Goal: Transaction & Acquisition: Purchase product/service

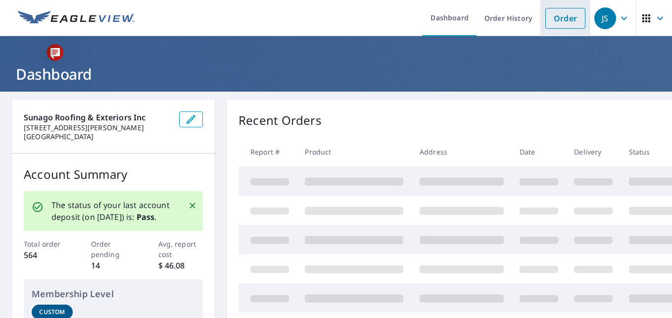
click at [554, 18] on link "Order" at bounding box center [565, 18] width 40 height 21
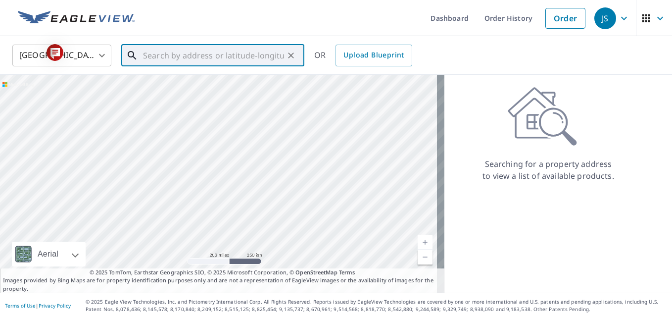
click at [221, 58] on input "text" at bounding box center [213, 56] width 141 height 28
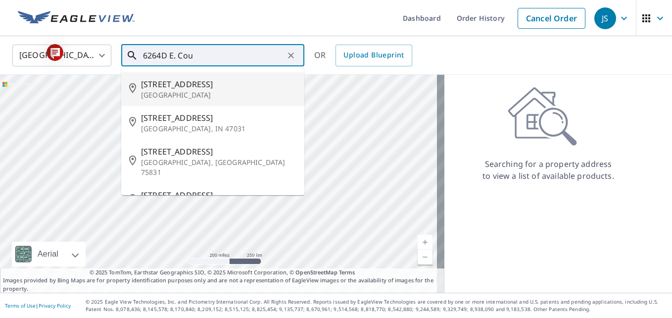
click at [182, 90] on p "Salina, KS 67401" at bounding box center [218, 95] width 155 height 10
type input "6264D E Country Club Rd Salina, KS 67401"
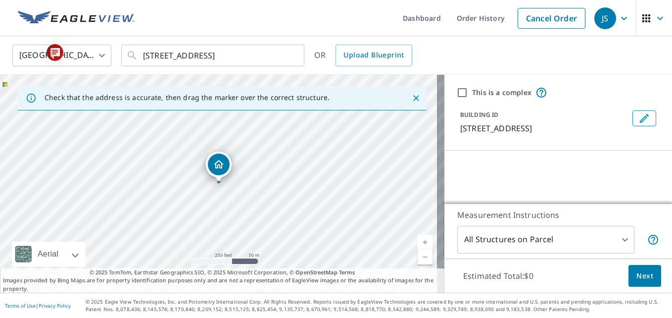
click at [417, 257] on link "Current Level 17, Zoom Out" at bounding box center [424, 256] width 15 height 15
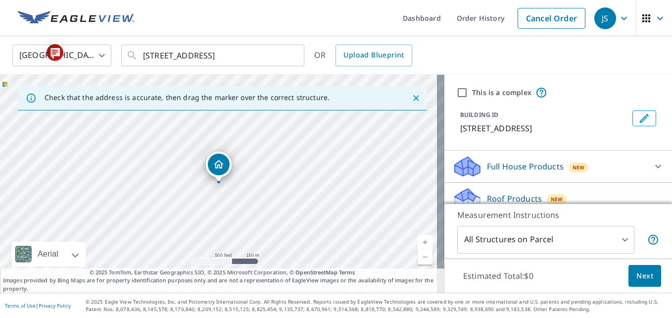
click at [417, 240] on link "Current Level 16, Zoom In" at bounding box center [424, 241] width 15 height 15
click at [417, 240] on link "Current Level 17, Zoom In" at bounding box center [424, 241] width 15 height 15
click at [417, 240] on link "Current Level 18, Zoom In" at bounding box center [424, 241] width 15 height 15
click at [323, 207] on div "6264 E Country Club Rd Salina, KS 67401" at bounding box center [222, 184] width 444 height 218
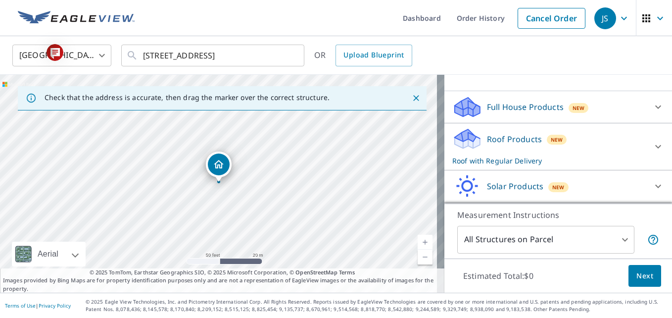
scroll to position [79, 0]
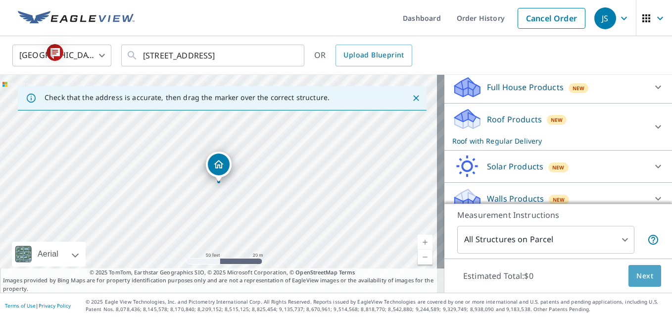
click at [640, 273] on span "Next" at bounding box center [644, 276] width 17 height 12
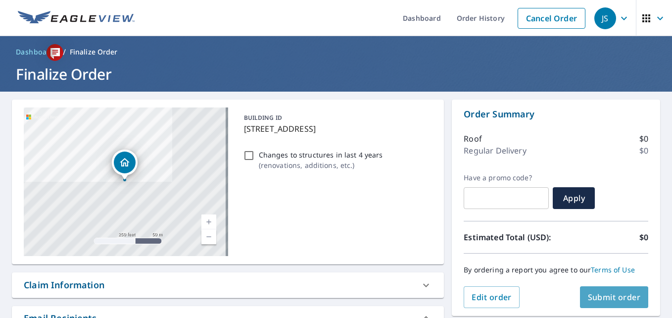
click at [605, 293] on span "Submit order" at bounding box center [614, 296] width 53 height 11
checkbox input "true"
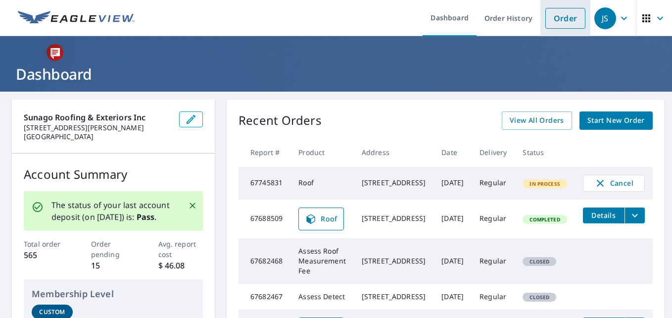
click at [556, 20] on link "Order" at bounding box center [565, 18] width 40 height 21
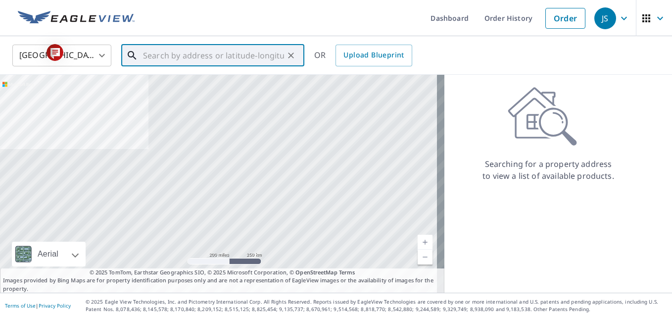
click at [196, 58] on input "text" at bounding box center [213, 56] width 141 height 28
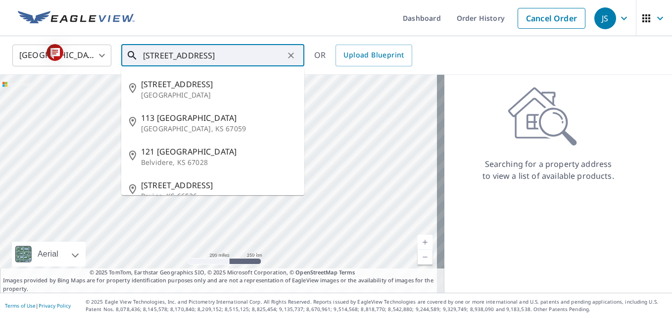
type input "[STREET_ADDRESS]"
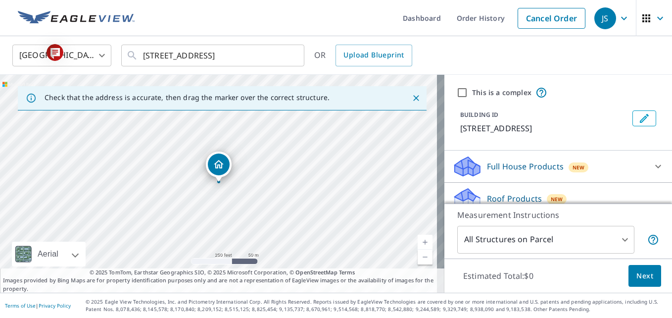
click at [417, 256] on link "Current Level 17, Zoom Out" at bounding box center [424, 256] width 15 height 15
drag, startPoint x: 196, startPoint y: 192, endPoint x: 262, endPoint y: 216, distance: 69.6
click at [262, 216] on div "1315 N West St Wichita, KS 67203" at bounding box center [222, 184] width 444 height 218
click at [417, 242] on link "Current Level 16, Zoom In" at bounding box center [424, 241] width 15 height 15
drag, startPoint x: 358, startPoint y: 232, endPoint x: 272, endPoint y: 196, distance: 93.3
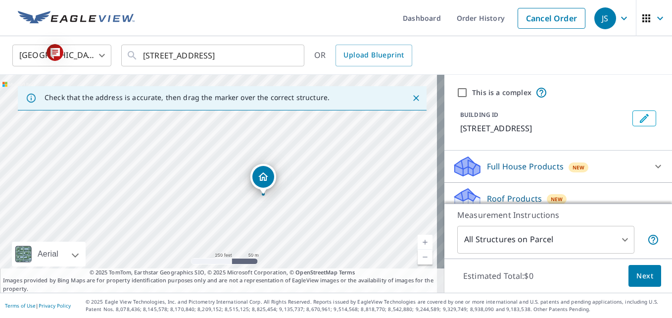
click at [272, 196] on div "1315 N West St Wichita, KS 67203" at bounding box center [222, 184] width 444 height 218
click at [417, 242] on link "Current Level 17, Zoom In" at bounding box center [424, 241] width 15 height 15
drag, startPoint x: 361, startPoint y: 222, endPoint x: 275, endPoint y: 154, distance: 109.6
click at [275, 154] on div "1315 N West St Wichita, KS 67203" at bounding box center [222, 184] width 444 height 218
drag, startPoint x: 285, startPoint y: 163, endPoint x: 340, endPoint y: 246, distance: 99.6
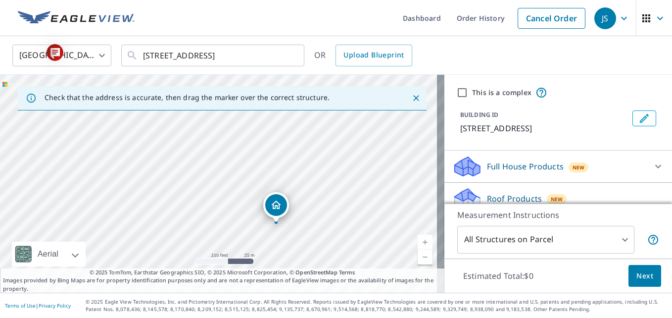
click at [340, 246] on div "1315 N West St Wichita, KS 67203" at bounding box center [222, 184] width 444 height 218
drag, startPoint x: 241, startPoint y: 142, endPoint x: 282, endPoint y: 200, distance: 71.4
click at [282, 200] on div "1315 N West St Wichita, KS 67203" at bounding box center [222, 184] width 444 height 218
drag, startPoint x: 345, startPoint y: 216, endPoint x: 237, endPoint y: 129, distance: 138.3
click at [237, 129] on div "1315 N West St Wichita, KS 67203" at bounding box center [222, 184] width 444 height 218
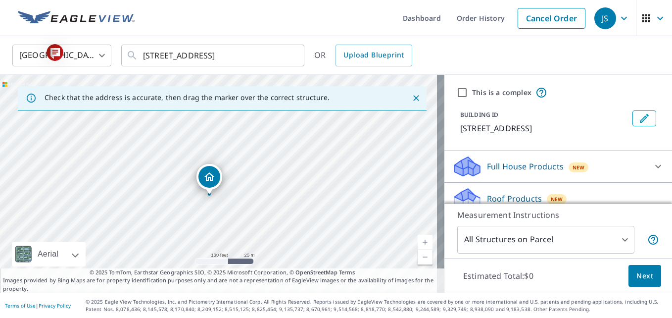
click at [456, 91] on input "This is a complex" at bounding box center [462, 93] width 12 height 12
checkbox input "true"
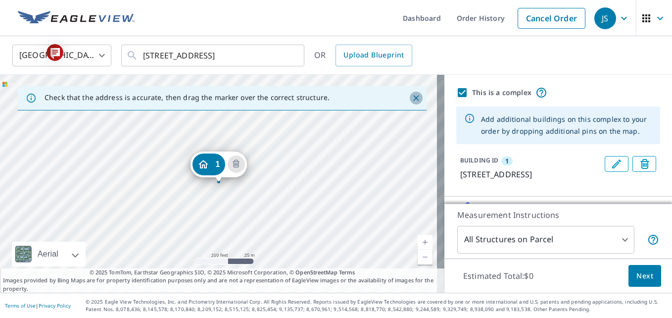
click at [411, 97] on icon "Close" at bounding box center [416, 98] width 10 height 10
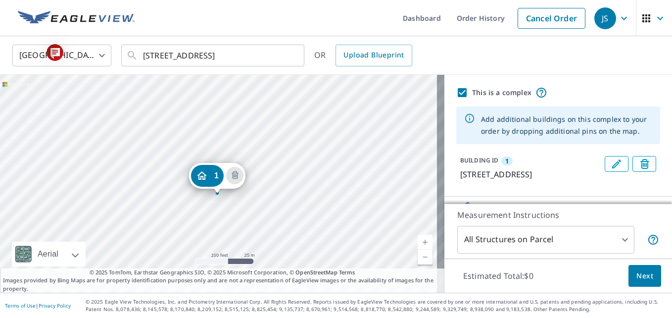
drag, startPoint x: 212, startPoint y: 164, endPoint x: 210, endPoint y: 175, distance: 11.5
drag, startPoint x: 600, startPoint y: 160, endPoint x: 333, endPoint y: 149, distance: 266.8
click at [333, 149] on div "1 1315 N West St Wichita, KS 67203 Aerial Road A standard road map Aerial A det…" at bounding box center [336, 184] width 672 height 218
click at [610, 163] on icon "Edit building 1" at bounding box center [616, 164] width 12 height 12
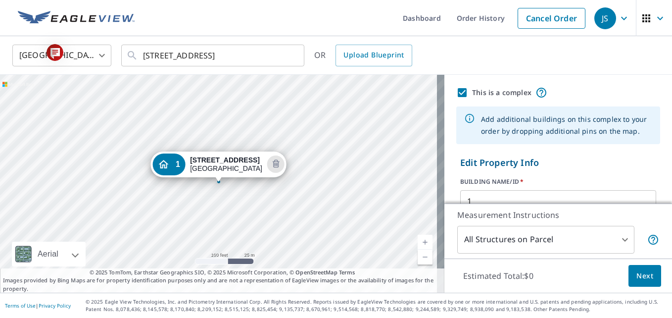
click at [168, 167] on icon "Dropped pin, building 1, Residential property, 1315 N West St Wichita, KS 67203" at bounding box center [163, 164] width 10 height 8
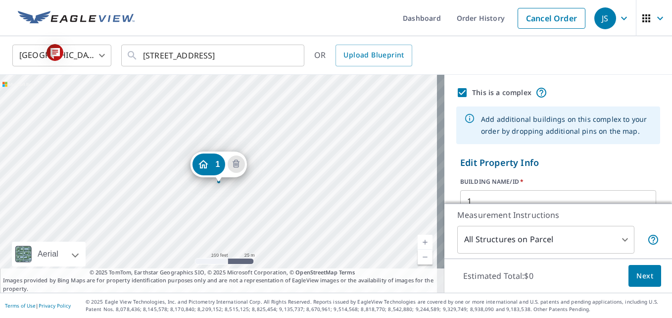
click at [206, 166] on icon "Dropped pin, building 1, Residential property, 1315 N West St Wichita, KS 67203" at bounding box center [203, 164] width 10 height 8
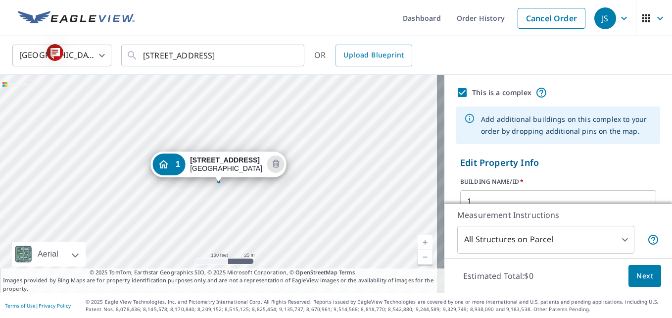
click at [180, 166] on div "1" at bounding box center [168, 164] width 33 height 22
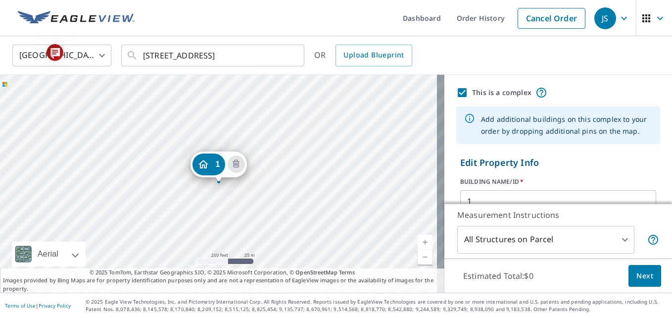
click at [315, 146] on div "1 1315 N West St Wichita, KS 67203" at bounding box center [222, 184] width 444 height 218
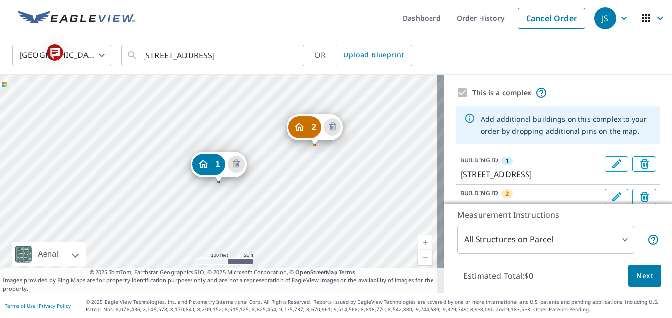
click at [294, 191] on div "2 1315 N West St Wichita, KS 67203 1 1315 N West St Wichita, KS 67203" at bounding box center [222, 184] width 444 height 218
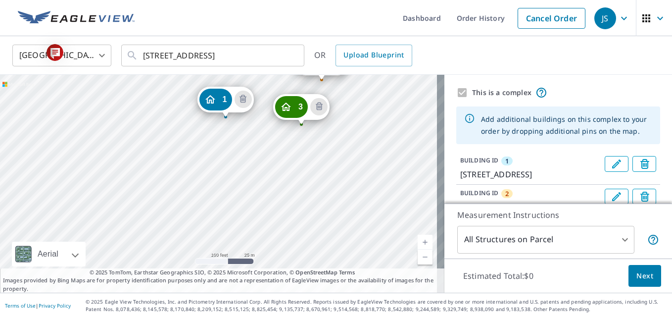
drag, startPoint x: 362, startPoint y: 223, endPoint x: 369, endPoint y: 158, distance: 65.2
click at [369, 158] on div "2 1315 N West St Wichita, KS 67203 3 1315 N West St Wichita, KS 67203 1 1315 N …" at bounding box center [222, 184] width 444 height 218
click at [291, 187] on div "2 1315 N West St Wichita, KS 67203 3 1315 N West St Wichita, KS 67203 1 1315 N …" at bounding box center [222, 184] width 444 height 218
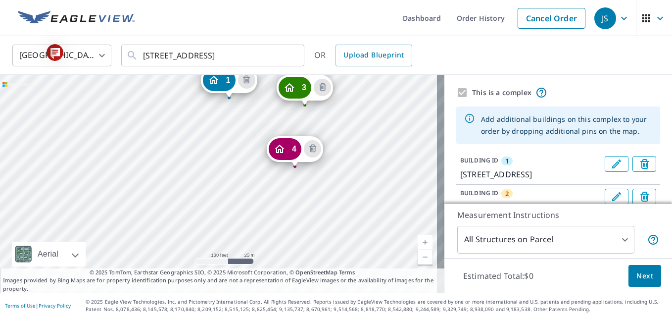
drag, startPoint x: 347, startPoint y: 228, endPoint x: 358, endPoint y: 144, distance: 84.7
click at [358, 144] on div "2 1315 N West St Wichita, KS 67203 3 1315 N West St Wichita, KS 67203 4 1315 N …" at bounding box center [222, 184] width 444 height 218
click at [252, 183] on div "2 1315 N West St Wichita, KS 67203 3 1315 N West St Wichita, KS 67203 4 1315 N …" at bounding box center [222, 184] width 444 height 218
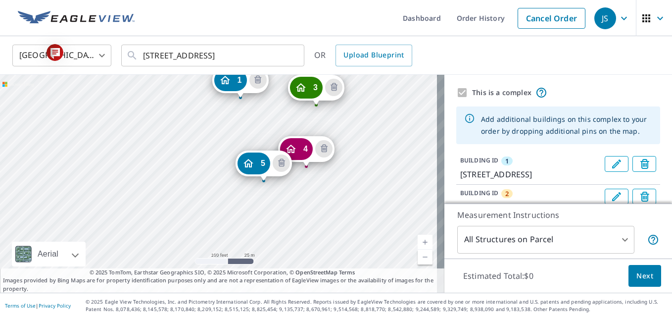
drag, startPoint x: 337, startPoint y: 212, endPoint x: 359, endPoint y: 128, distance: 86.9
click at [359, 128] on div "2 1315 N West St Wichita, KS 67203 3 1315 N West St Wichita, KS 67203 4 1315 N …" at bounding box center [222, 184] width 444 height 218
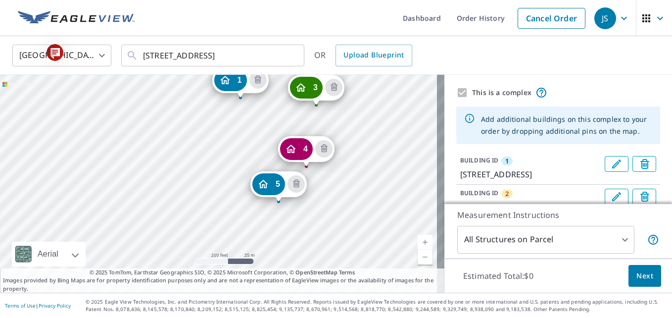
drag, startPoint x: 253, startPoint y: 166, endPoint x: 268, endPoint y: 186, distance: 25.5
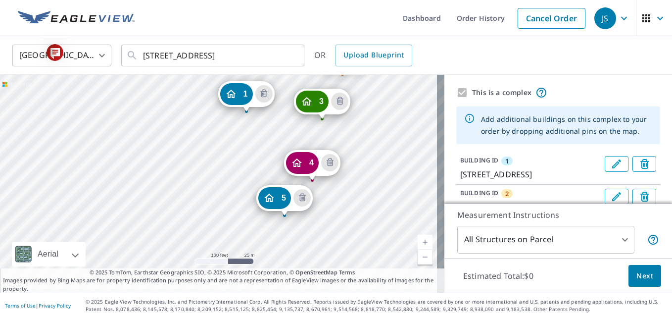
drag, startPoint x: 335, startPoint y: 210, endPoint x: 363, endPoint y: 139, distance: 75.5
click at [363, 139] on div "2 1315 N West St Wichita, KS 67203 3 1315 N West St Wichita, KS 67203 4 1315 N …" at bounding box center [222, 184] width 444 height 218
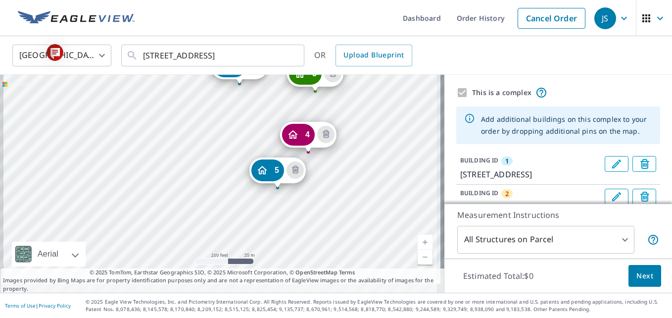
drag, startPoint x: 345, startPoint y: 213, endPoint x: 366, endPoint y: 115, distance: 100.1
click at [366, 115] on div "2 1315 N West St Wichita, KS 67203 3 1315 N West St Wichita, KS 67203 4 1315 N …" at bounding box center [222, 184] width 444 height 218
click at [264, 136] on div "2 1315 N West St Wichita, KS 67203 3 1315 N West St Wichita, KS 67203 4 1315 N …" at bounding box center [222, 184] width 444 height 218
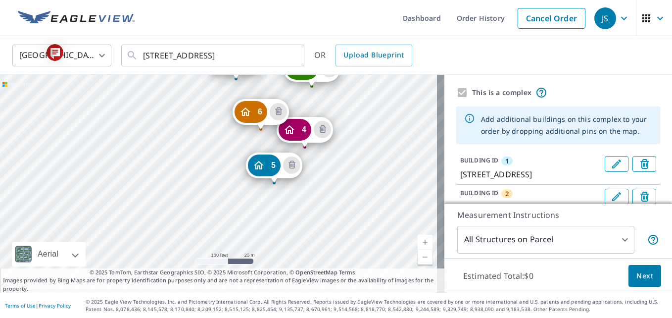
drag, startPoint x: 352, startPoint y: 241, endPoint x: 369, endPoint y: 138, distance: 104.3
click at [369, 138] on div "2 1315 N West St Wichita, KS 67203 3 1315 N West St Wichita, KS 67203 4 1315 N …" at bounding box center [222, 184] width 444 height 218
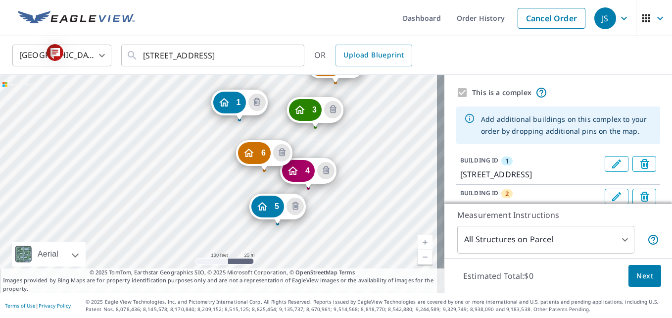
drag, startPoint x: 366, startPoint y: 128, endPoint x: 369, endPoint y: 169, distance: 41.2
click at [369, 169] on div "2 1315 N West St Wichita, KS 67203 3 1315 N West St Wichita, KS 67203 4 1315 N …" at bounding box center [222, 184] width 444 height 218
click at [417, 239] on link "Current Level 18, Zoom In" at bounding box center [424, 241] width 15 height 15
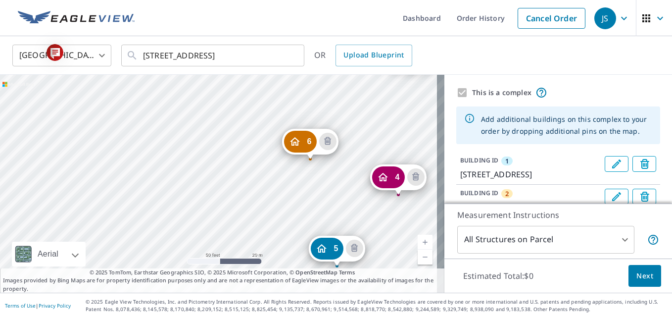
click at [419, 255] on link "Current Level 19, Zoom Out" at bounding box center [424, 256] width 15 height 15
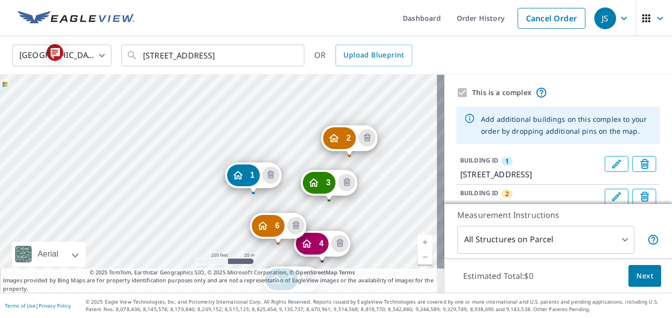
drag, startPoint x: 367, startPoint y: 125, endPoint x: 381, endPoint y: 197, distance: 74.0
click at [381, 197] on div "2 1315 N West St Wichita, KS 67203 3 1315 N West St Wichita, KS 67203 4 1315 N …" at bounding box center [222, 184] width 444 height 218
click at [214, 119] on div "2 1315 N West St Wichita, KS 67203 3 1315 N West St Wichita, KS 67203 4 1315 N …" at bounding box center [222, 184] width 444 height 218
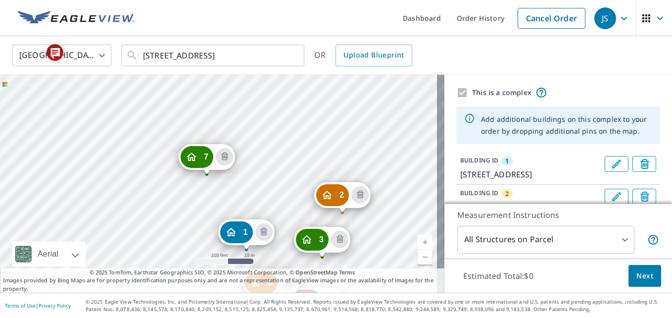
drag, startPoint x: 221, startPoint y: 113, endPoint x: 247, endPoint y: 180, distance: 72.0
click at [247, 180] on div "2 1315 N West St Wichita, KS 67203 3 1315 N West St Wichita, KS 67203 4 1315 N …" at bounding box center [222, 184] width 444 height 218
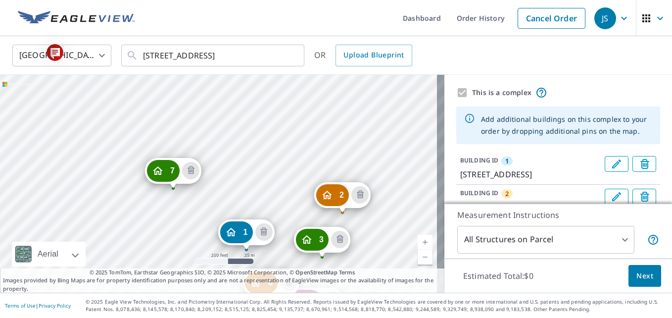
drag, startPoint x: 206, startPoint y: 157, endPoint x: 172, endPoint y: 171, distance: 36.4
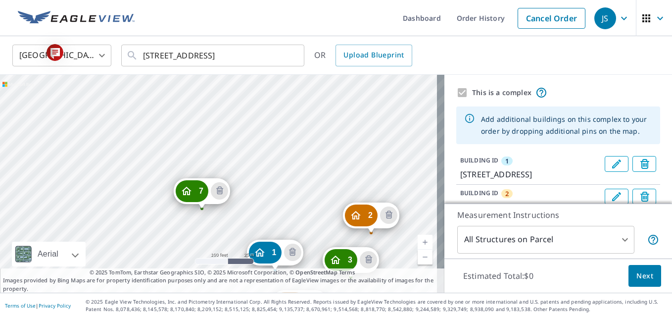
drag, startPoint x: 231, startPoint y: 107, endPoint x: 287, endPoint y: 195, distance: 104.5
click at [287, 195] on div "2 1315 N West St Wichita, KS 67203 3 1315 N West St Wichita, KS 67203 4 1315 N …" at bounding box center [222, 184] width 444 height 218
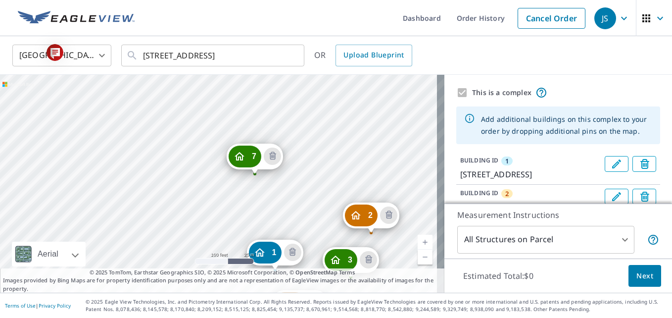
drag, startPoint x: 196, startPoint y: 189, endPoint x: 249, endPoint y: 154, distance: 63.2
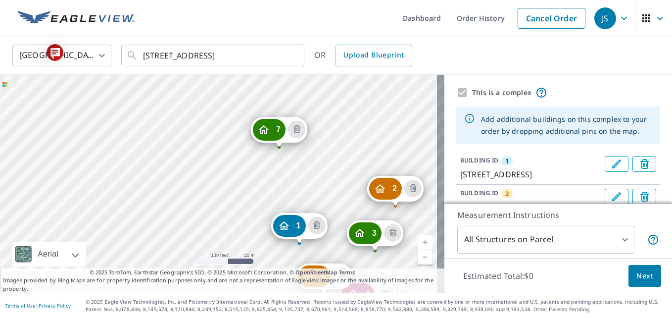
drag, startPoint x: 157, startPoint y: 125, endPoint x: 238, endPoint y: 186, distance: 101.3
click at [238, 186] on div "2 1315 N West St Wichita, KS 67203 3 1315 N West St Wichita, KS 67203 4 1315 N …" at bounding box center [222, 184] width 444 height 218
click at [419, 240] on link "Current Level 18, Zoom In" at bounding box center [424, 241] width 15 height 15
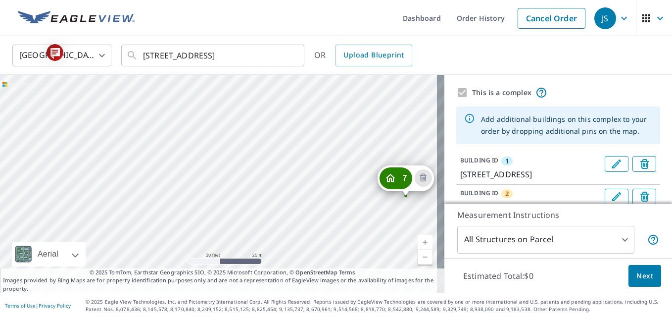
drag, startPoint x: 212, startPoint y: 135, endPoint x: 277, endPoint y: 218, distance: 106.0
click at [277, 218] on div "2 1315 N West St Wichita, KS 67203 3 1315 N West St Wichita, KS 67203 4 1315 N …" at bounding box center [222, 184] width 444 height 218
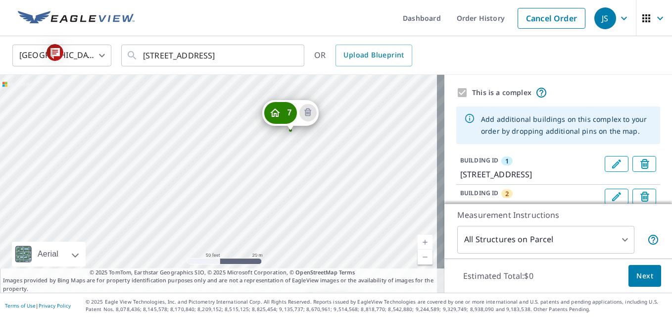
drag, startPoint x: 337, startPoint y: 221, endPoint x: 222, endPoint y: 156, distance: 132.5
click at [222, 156] on div "2 1315 N West St Wichita, KS 67203 3 1315 N West St Wichita, KS 67203 4 1315 N …" at bounding box center [222, 184] width 444 height 218
click at [417, 255] on link "Current Level 19, Zoom Out" at bounding box center [424, 256] width 15 height 15
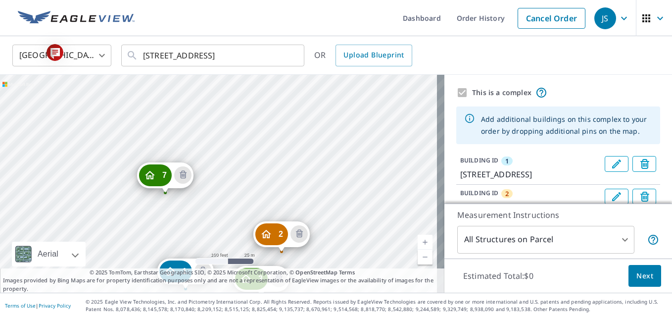
drag, startPoint x: 344, startPoint y: 152, endPoint x: 252, endPoint y: 188, distance: 99.0
click at [252, 188] on div "2 1315 N West St Wichita, KS 67203 3 1315 N West St Wichita, KS 67203 4 1315 N …" at bounding box center [222, 184] width 444 height 218
click at [417, 254] on link "Current Level 18, Zoom Out" at bounding box center [424, 256] width 15 height 15
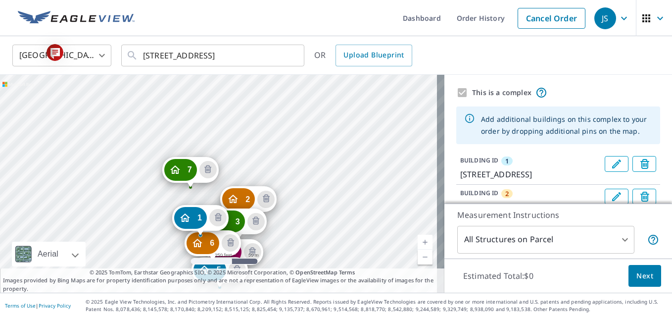
click at [417, 241] on link "Current Level 17, Zoom In" at bounding box center [424, 241] width 15 height 15
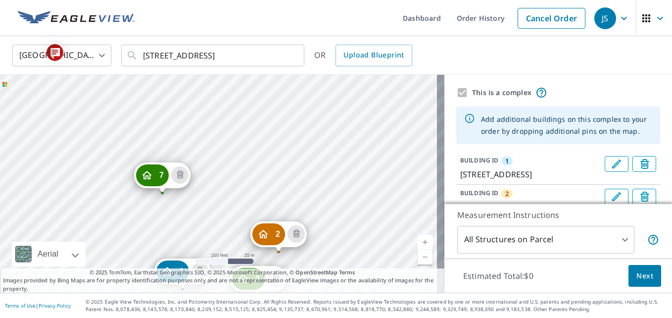
click at [418, 260] on link "Current Level 18, Zoom Out" at bounding box center [424, 256] width 15 height 15
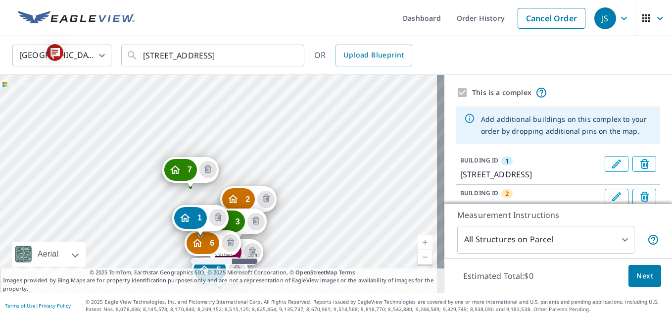
click at [417, 240] on link "Current Level 17, Zoom In" at bounding box center [424, 241] width 15 height 15
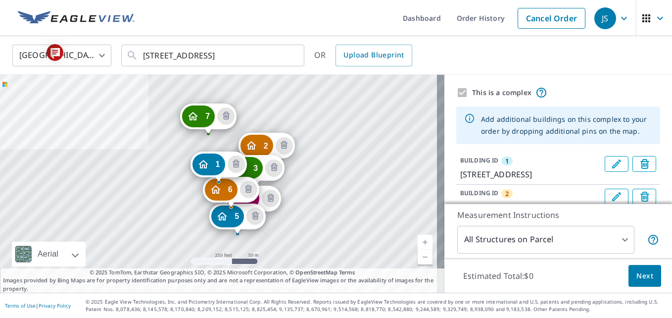
click at [417, 243] on link "Current Level 17, Zoom In" at bounding box center [424, 241] width 15 height 15
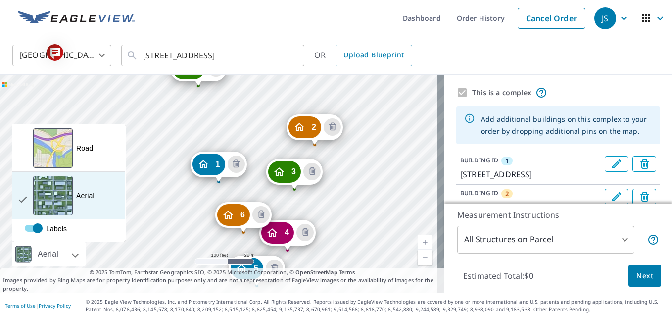
click at [53, 202] on div "View aerial and more..." at bounding box center [53, 196] width 40 height 40
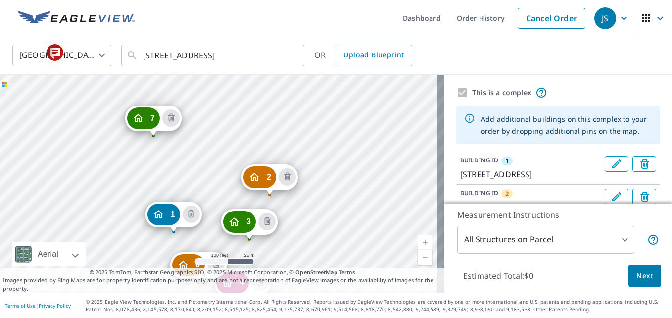
drag, startPoint x: 230, startPoint y: 104, endPoint x: 184, endPoint y: 154, distance: 67.9
click at [184, 154] on div "2 [STREET_ADDRESS] [GEOGRAPHIC_DATA][STREET_ADDRESS] [GEOGRAPHIC_DATA][STREET_A…" at bounding box center [222, 184] width 444 height 218
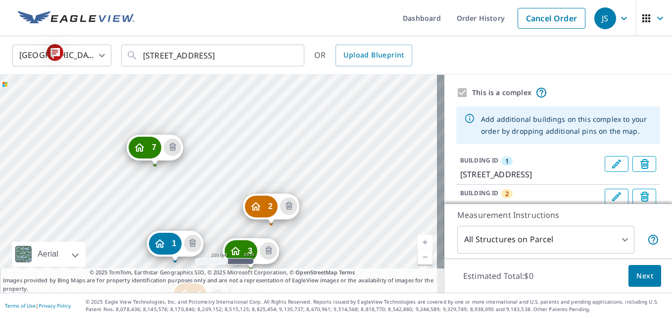
drag, startPoint x: 293, startPoint y: 100, endPoint x: 295, endPoint y: 130, distance: 29.2
click at [295, 130] on div "2 [STREET_ADDRESS] [GEOGRAPHIC_DATA][STREET_ADDRESS] [GEOGRAPHIC_DATA][STREET_A…" at bounding box center [222, 184] width 444 height 218
click at [417, 240] on link "Current Level 18, Zoom In" at bounding box center [424, 241] width 15 height 15
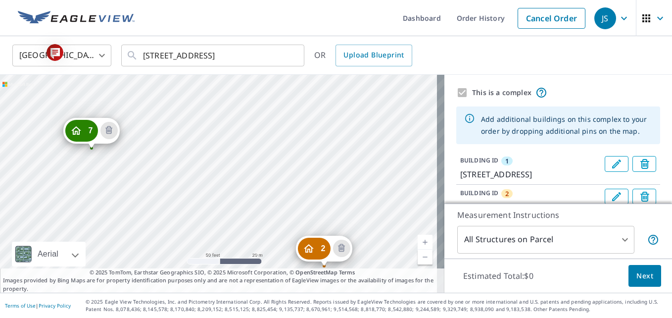
click at [417, 256] on link "Current Level 19, Zoom Out" at bounding box center [424, 256] width 15 height 15
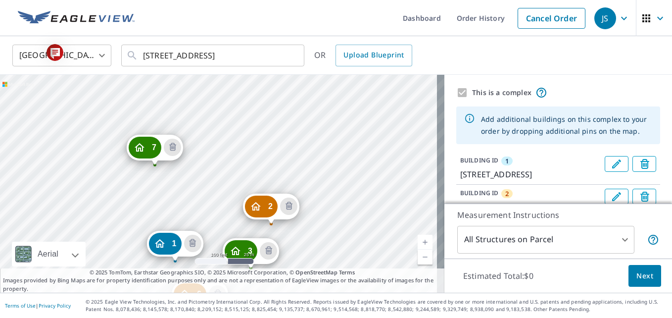
click at [417, 241] on link "Current Level 18, Zoom In" at bounding box center [424, 241] width 15 height 15
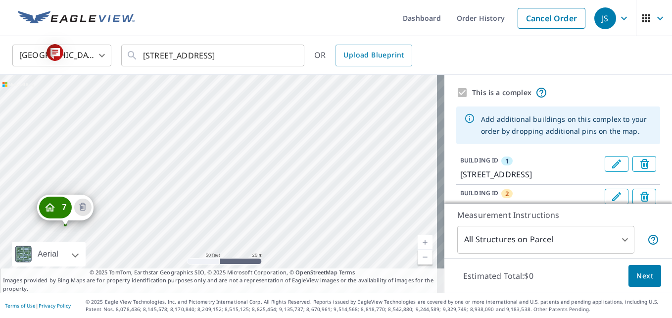
drag, startPoint x: 319, startPoint y: 128, endPoint x: 292, endPoint y: 205, distance: 81.0
click at [292, 205] on div "2 1315 N West St Wichita, KS 67203 3 1315 N West St Wichita, KS 67203 4 1315 N …" at bounding box center [222, 184] width 444 height 218
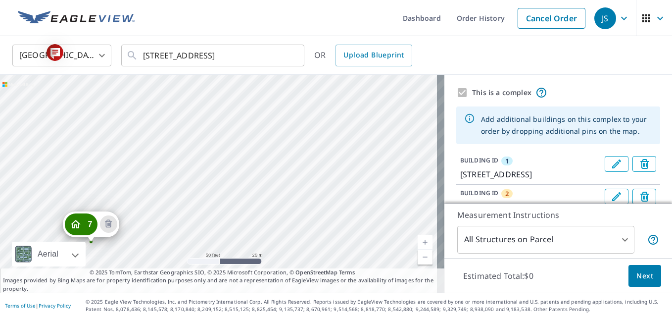
drag, startPoint x: 327, startPoint y: 139, endPoint x: 353, endPoint y: 156, distance: 30.7
click at [353, 156] on div "2 1315 N West St Wichita, KS 67203 3 1315 N West St Wichita, KS 67203 4 1315 N …" at bounding box center [222, 184] width 444 height 218
drag, startPoint x: 262, startPoint y: 179, endPoint x: 273, endPoint y: 148, distance: 32.7
click at [269, 171] on div "2 1315 N West St Wichita, KS 67203 3 1315 N West St Wichita, KS 67203 4 1315 N …" at bounding box center [222, 184] width 444 height 218
drag, startPoint x: 270, startPoint y: 139, endPoint x: 234, endPoint y: 155, distance: 39.2
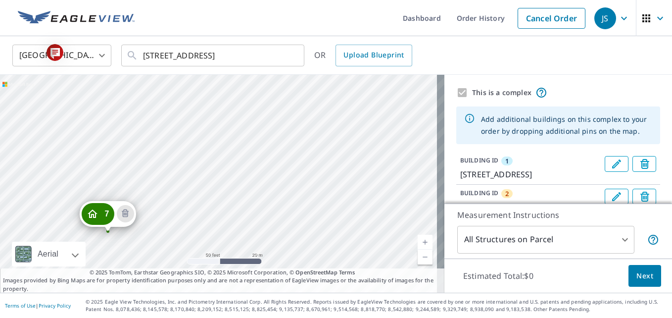
click at [252, 148] on div "2 1315 N West St Wichita, KS 67203 3 1315 N West St Wichita, KS 67203 4 1315 N …" at bounding box center [222, 184] width 444 height 218
click at [263, 135] on div "2 1315 N West St Wichita, KS 67203 3 1315 N West St Wichita, KS 67203 4 1315 N …" at bounding box center [222, 184] width 444 height 218
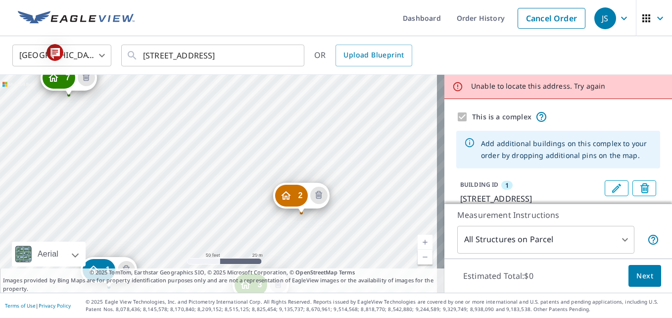
drag, startPoint x: 340, startPoint y: 120, endPoint x: 230, endPoint y: 225, distance: 152.2
click at [230, 225] on div "2 1315 N West St Wichita, KS 67203 3 1315 N West St Wichita, KS 67203 4 1315 N …" at bounding box center [222, 184] width 444 height 218
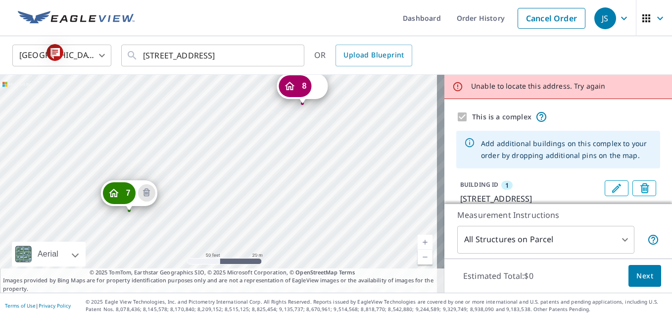
drag, startPoint x: 175, startPoint y: 111, endPoint x: 224, endPoint y: 163, distance: 72.1
click at [231, 194] on div "2 1315 N West St Wichita, KS 67203 3 1315 N West St Wichita, KS 67203 4 1315 N …" at bounding box center [222, 184] width 444 height 218
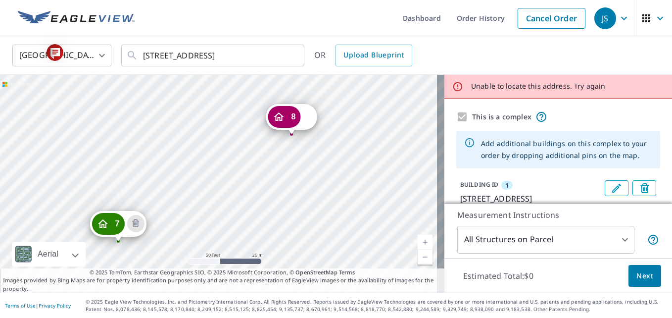
drag, startPoint x: 225, startPoint y: 117, endPoint x: 218, endPoint y: 179, distance: 62.8
click at [218, 179] on div "2 1315 N West St Wichita, KS 67203 3 1315 N West St Wichita, KS 67203 4 1315 N …" at bounding box center [222, 184] width 444 height 218
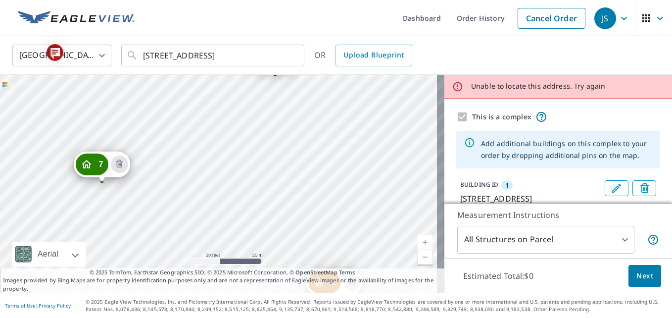
drag, startPoint x: 311, startPoint y: 209, endPoint x: 294, endPoint y: 149, distance: 61.6
click at [294, 149] on div "2 1315 N West St Wichita, KS 67203 3 1315 N West St Wichita, KS 67203 4 1315 N …" at bounding box center [222, 184] width 444 height 218
click at [252, 145] on div "2 1315 N West St Wichita, KS 67203 3 1315 N West St Wichita, KS 67203 4 1315 N …" at bounding box center [222, 184] width 444 height 218
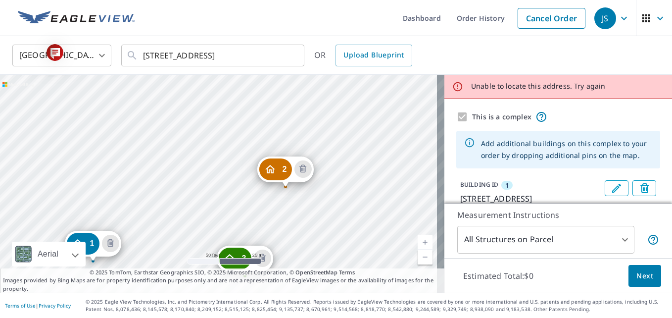
drag, startPoint x: 320, startPoint y: 110, endPoint x: 193, endPoint y: 188, distance: 149.1
click at [193, 188] on div "2 1315 N West St Wichita, KS 67203 3 1315 N West St Wichita, KS 67203 4 1315 N …" at bounding box center [222, 184] width 444 height 218
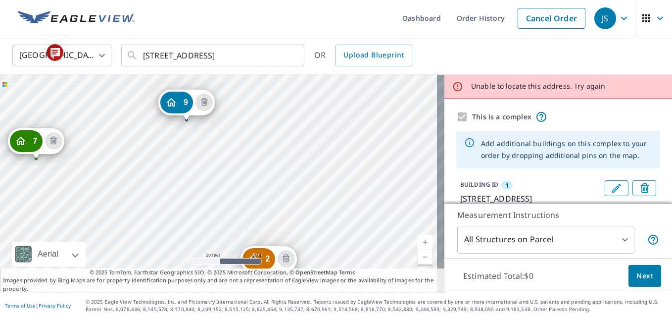
drag, startPoint x: 178, startPoint y: 113, endPoint x: 160, endPoint y: 203, distance: 91.3
click at [161, 203] on div "2 1315 N West St Wichita, KS 67203 3 1315 N West St Wichita, KS 67203 4 1315 N …" at bounding box center [222, 184] width 444 height 218
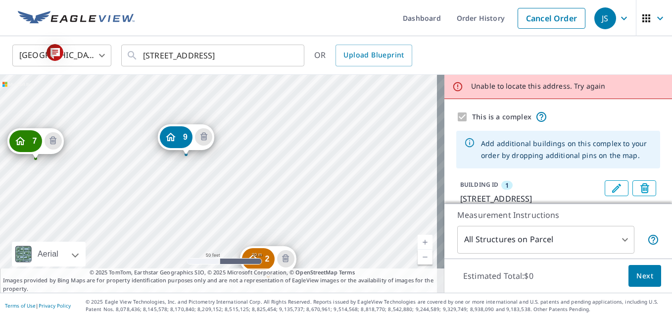
drag, startPoint x: 184, startPoint y: 103, endPoint x: 184, endPoint y: 138, distance: 34.6
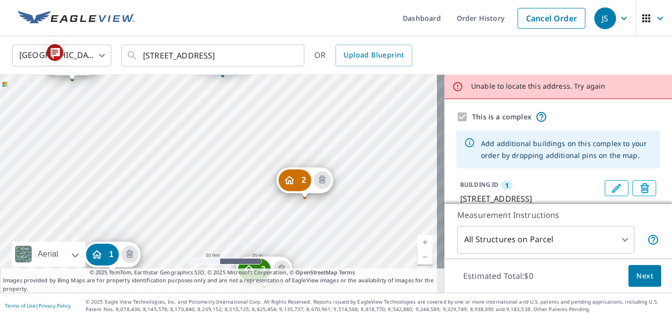
drag, startPoint x: 306, startPoint y: 98, endPoint x: 197, endPoint y: 188, distance: 140.5
click at [199, 188] on div "2 1315 N West St Wichita, KS 67203 3 1315 N West St Wichita, KS 67203 4 1315 N …" at bounding box center [222, 184] width 444 height 218
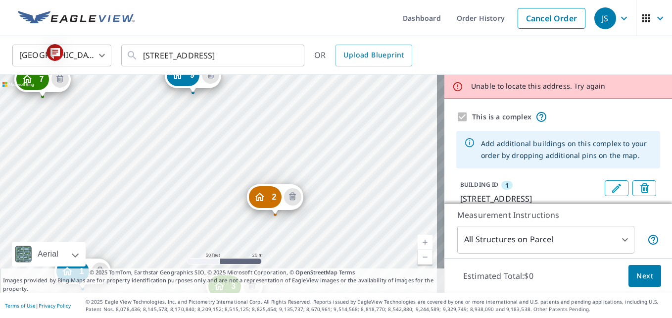
drag, startPoint x: 290, startPoint y: 97, endPoint x: 261, endPoint y: 114, distance: 33.7
click at [261, 114] on div "2 1315 N West St Wichita, KS 67203 3 1315 N West St Wichita, KS 67203 4 1315 N …" at bounding box center [222, 184] width 444 height 218
click at [197, 162] on div "2 1315 N West St Wichita, KS 67203 3 1315 N West St Wichita, KS 67203 4 1315 N …" at bounding box center [222, 184] width 444 height 218
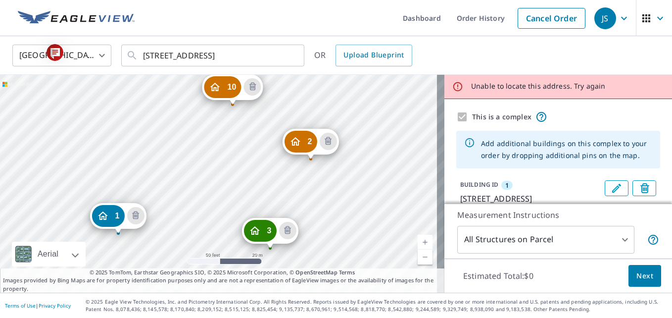
drag, startPoint x: 330, startPoint y: 122, endPoint x: 230, endPoint y: 173, distance: 112.8
click at [230, 173] on div "2 1315 N West St Wichita, KS 67203 3 1315 N West St Wichita, KS 67203 4 1315 N …" at bounding box center [222, 184] width 444 height 218
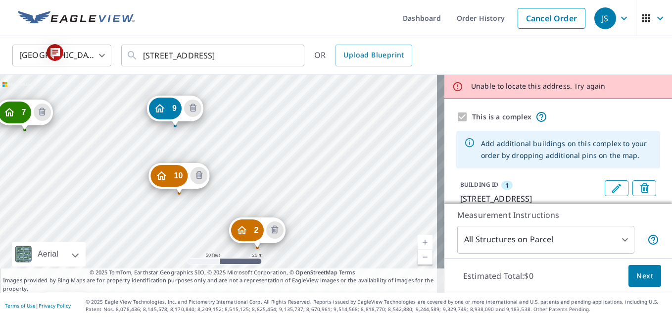
drag, startPoint x: 254, startPoint y: 110, endPoint x: 200, endPoint y: 199, distance: 104.1
click at [201, 199] on div "2 1315 N West St Wichita, KS 67203 3 1315 N West St Wichita, KS 67203 4 1315 N …" at bounding box center [222, 184] width 444 height 218
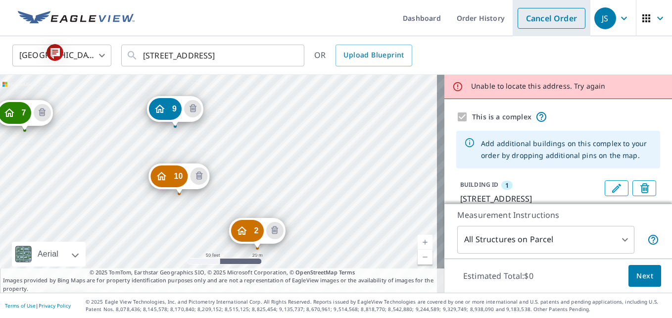
click at [536, 14] on link "Cancel Order" at bounding box center [551, 18] width 68 height 21
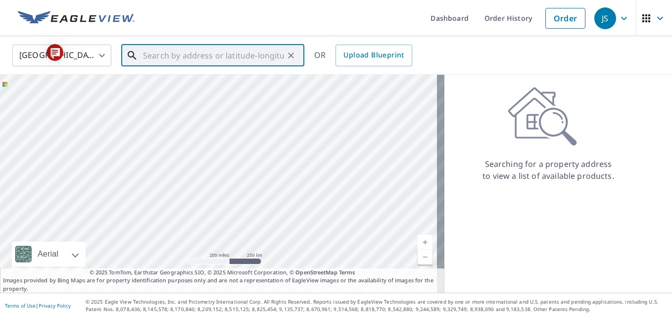
click at [191, 52] on input "text" at bounding box center [213, 56] width 141 height 28
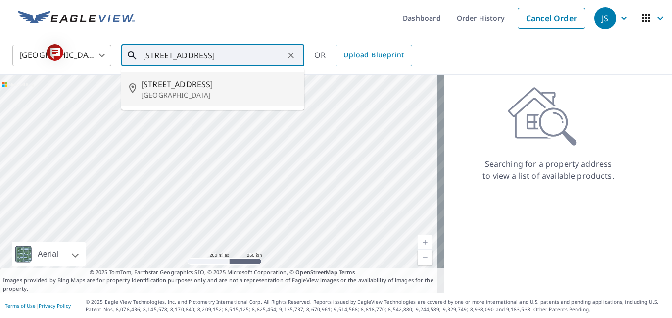
click at [152, 92] on p "[GEOGRAPHIC_DATA]" at bounding box center [218, 95] width 155 height 10
type input "1315 N West St Wichita, KS 67203"
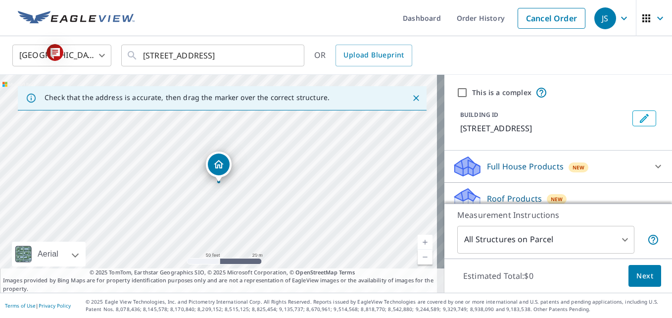
click at [456, 92] on input "This is a complex" at bounding box center [462, 93] width 12 height 12
checkbox input "true"
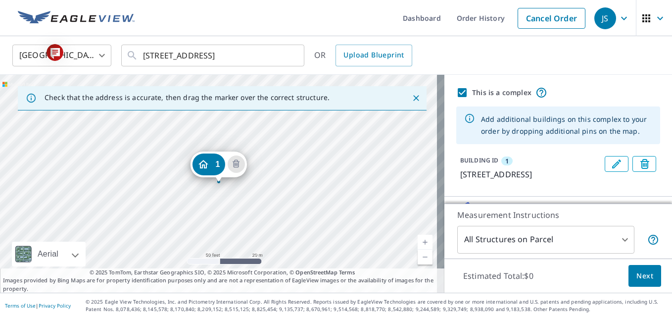
click at [417, 257] on link "Current Level 19, Zoom Out" at bounding box center [424, 256] width 15 height 15
click at [417, 257] on link "Current Level 18, Zoom Out" at bounding box center [424, 256] width 15 height 15
click at [366, 55] on span "Upload Blueprint" at bounding box center [373, 55] width 60 height 12
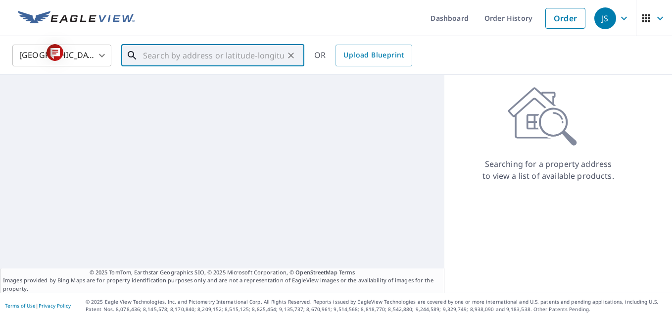
click at [237, 54] on input "text" at bounding box center [213, 56] width 141 height 28
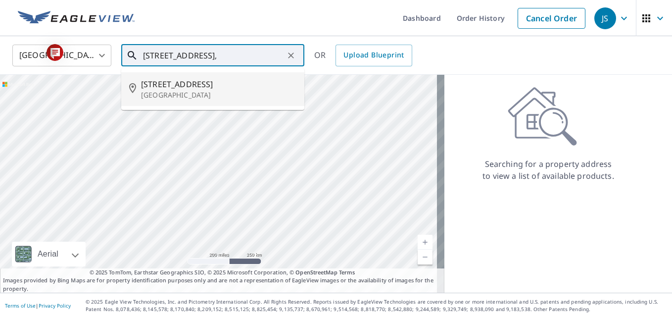
click at [161, 89] on span "[STREET_ADDRESS]" at bounding box center [218, 84] width 155 height 12
type input "1315 N West St Wichita, KS 67203"
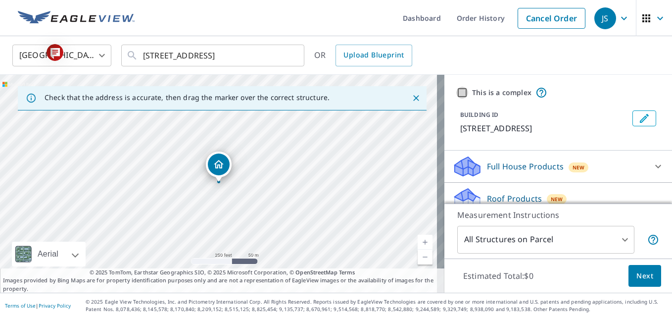
click at [456, 94] on input "This is a complex" at bounding box center [462, 93] width 12 height 12
checkbox input "true"
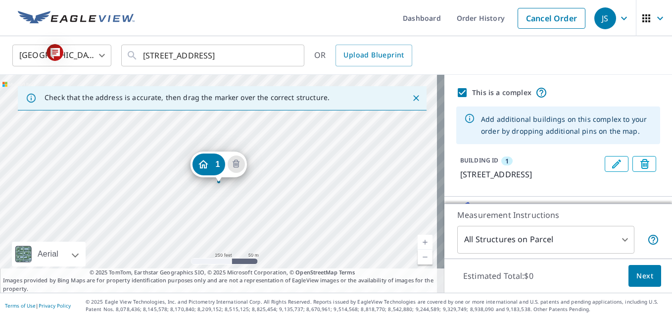
click at [417, 239] on link "Current Level 17, Zoom In" at bounding box center [424, 241] width 15 height 15
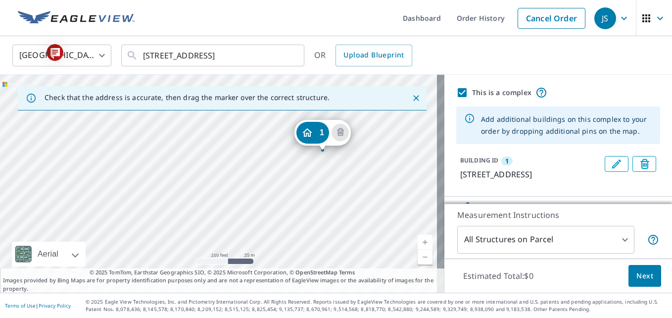
drag, startPoint x: 209, startPoint y: 163, endPoint x: 313, endPoint y: 132, distance: 108.6
drag, startPoint x: 230, startPoint y: 234, endPoint x: 324, endPoint y: 172, distance: 113.2
click at [324, 172] on div "1 1315 N West St Wichita, KS 67203" at bounding box center [222, 184] width 444 height 218
click at [285, 165] on div "1 1315 N West St Wichita, KS 67203" at bounding box center [222, 184] width 444 height 218
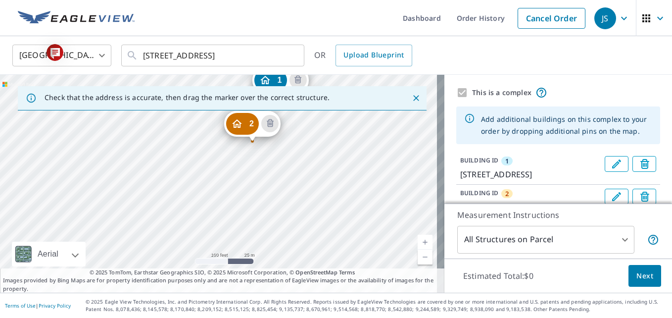
drag, startPoint x: 292, startPoint y: 216, endPoint x: 354, endPoint y: 131, distance: 104.8
click at [354, 131] on div "2 1315 N West St Wichita, KS 67203 1 1315 N West St Wichita, KS 67203" at bounding box center [222, 184] width 444 height 218
click at [242, 208] on div "2 1315 N West St Wichita, KS 67203 1 1315 N West St Wichita, KS 67203" at bounding box center [222, 184] width 444 height 218
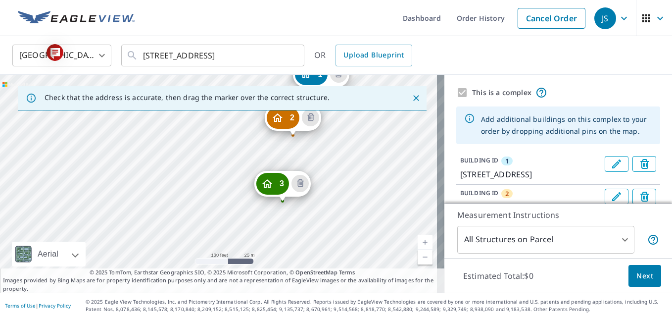
drag, startPoint x: 245, startPoint y: 229, endPoint x: 347, endPoint y: 139, distance: 136.3
click at [347, 139] on div "2 1315 N West St Wichita, KS 67203 3 1315 N West St Wichita, KS 67203 1 1315 N …" at bounding box center [222, 184] width 444 height 218
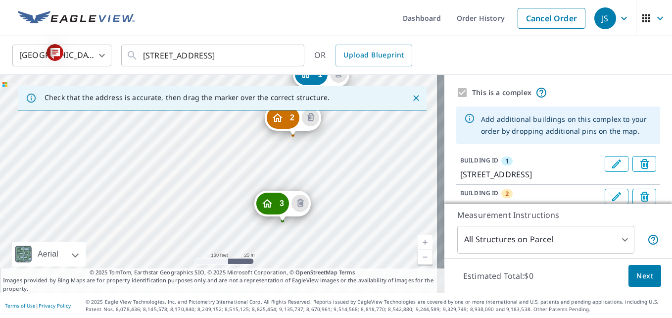
drag, startPoint x: 279, startPoint y: 182, endPoint x: 279, endPoint y: 202, distance: 20.8
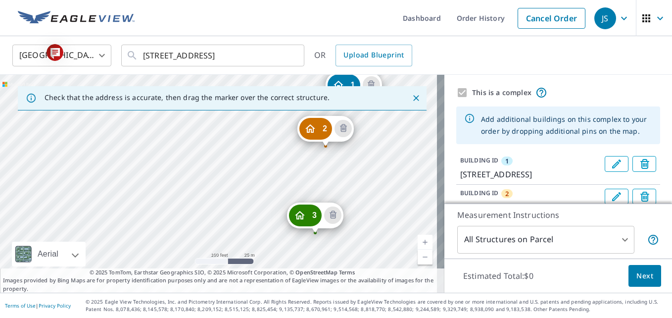
drag, startPoint x: 235, startPoint y: 213, endPoint x: 370, endPoint y: 134, distance: 156.5
click at [370, 134] on div "2 1315 N West St Wichita, KS 67203 3 1315 N West St Wichita, KS 67203 1 1315 N …" at bounding box center [222, 184] width 444 height 218
click at [277, 228] on div "2 1315 N West St Wichita, KS 67203 3 1315 N West St Wichita, KS 67203 1 1315 N …" at bounding box center [222, 184] width 444 height 218
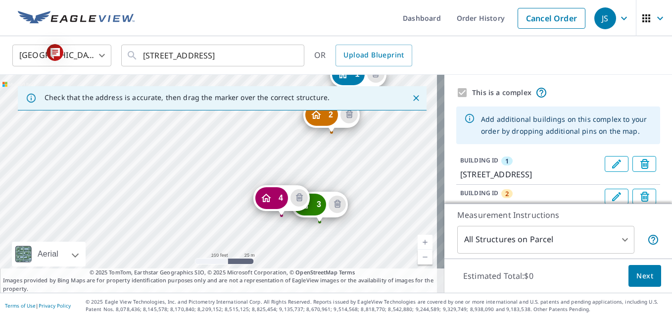
drag, startPoint x: 216, startPoint y: 229, endPoint x: 355, endPoint y: 138, distance: 166.0
click at [355, 138] on div "2 1315 N West St Wichita, KS 67203 3 1315 N West St Wichita, KS 67203 4 1315 N …" at bounding box center [222, 184] width 444 height 218
drag, startPoint x: 276, startPoint y: 196, endPoint x: 278, endPoint y: 205, distance: 9.7
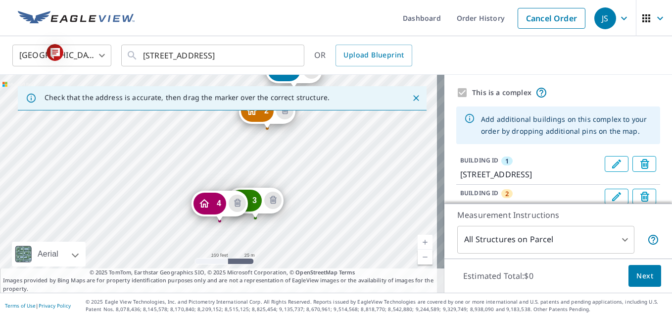
drag, startPoint x: 110, startPoint y: 214, endPoint x: 185, endPoint y: 120, distance: 120.3
click at [185, 120] on div "2 1315 N West St Wichita, KS 67203 3 1315 N West St Wichita, KS 67203 4 1315 N …" at bounding box center [222, 184] width 444 height 218
click at [213, 175] on div "2 1315 N West St Wichita, KS 67203 3 1315 N West St Wichita, KS 67203 4 1315 N …" at bounding box center [222, 184] width 444 height 218
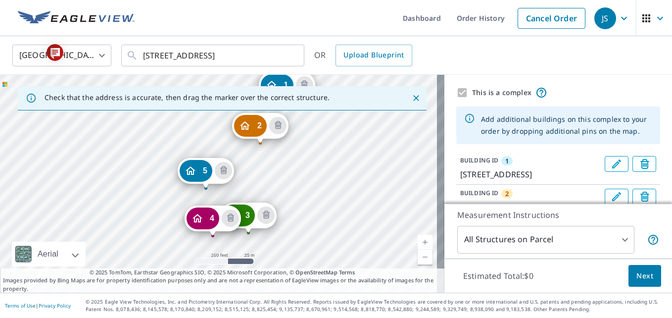
drag, startPoint x: 97, startPoint y: 214, endPoint x: 165, endPoint y: 135, distance: 104.5
click at [165, 135] on div "2 1315 N West St Wichita, KS 67203 3 1315 N West St Wichita, KS 67203 4 1315 N …" at bounding box center [222, 184] width 444 height 218
click at [189, 127] on div "2 1315 N West St Wichita, KS 67203 3 1315 N West St Wichita, KS 67203 4 1315 N …" at bounding box center [222, 184] width 444 height 218
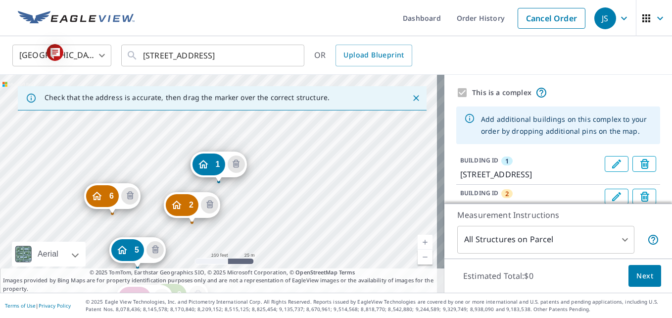
drag, startPoint x: 117, startPoint y: 187, endPoint x: 109, endPoint y: 197, distance: 12.6
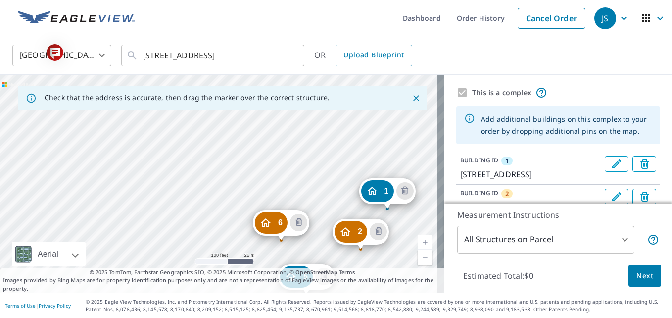
drag, startPoint x: 138, startPoint y: 164, endPoint x: 307, endPoint y: 190, distance: 170.8
click at [307, 190] on div "2 1315 N West St Wichita, KS 67203 3 1315 N West St Wichita, KS 67203 4 1315 N …" at bounding box center [222, 184] width 444 height 218
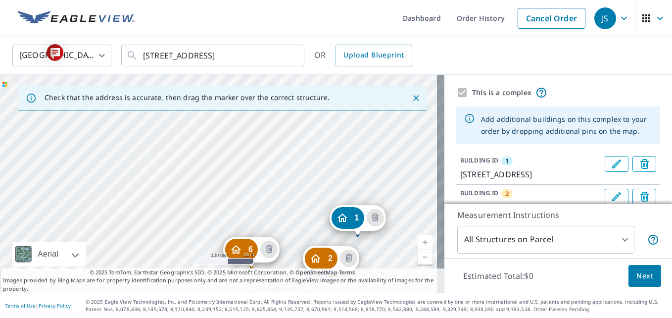
drag, startPoint x: 314, startPoint y: 128, endPoint x: 283, endPoint y: 155, distance: 40.7
click at [283, 155] on div "2 1315 N West St Wichita, KS 67203 3 1315 N West St Wichita, KS 67203 4 1315 N …" at bounding box center [222, 184] width 444 height 218
click at [201, 216] on div "2 1315 N West St Wichita, KS 67203 3 1315 N West St Wichita, KS 67203 4 1315 N …" at bounding box center [222, 184] width 444 height 218
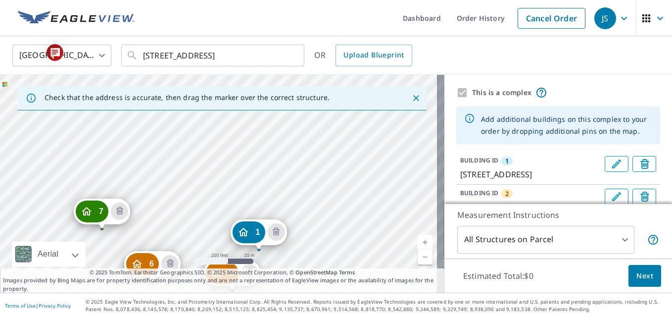
drag, startPoint x: 165, startPoint y: 148, endPoint x: 205, endPoint y: 216, distance: 78.7
click at [205, 216] on div "2 1315 N West St Wichita, KS 67203 3 1315 N West St Wichita, KS 67203 4 1315 N …" at bounding box center [222, 184] width 444 height 218
click at [140, 162] on div "2 1315 N West St Wichita, KS 67203 3 1315 N West St Wichita, KS 67203 4 1315 N …" at bounding box center [222, 184] width 444 height 218
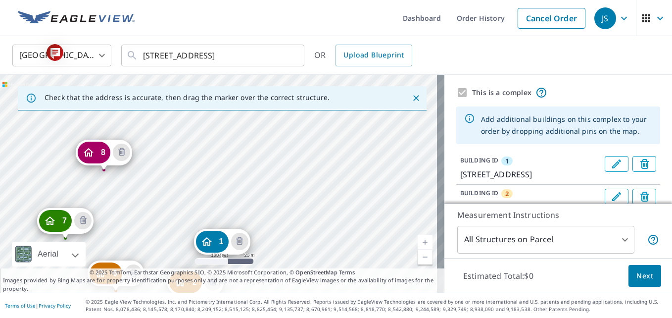
drag, startPoint x: 158, startPoint y: 136, endPoint x: 162, endPoint y: 213, distance: 77.2
click at [162, 213] on div "2 1315 N West St Wichita, KS 67203 3 1315 N West St Wichita, KS 67203 4 1315 N …" at bounding box center [222, 184] width 444 height 218
click at [195, 151] on div "2 1315 N West St Wichita, KS 67203 3 1315 N West St Wichita, KS 67203 4 1315 N …" at bounding box center [222, 184] width 444 height 218
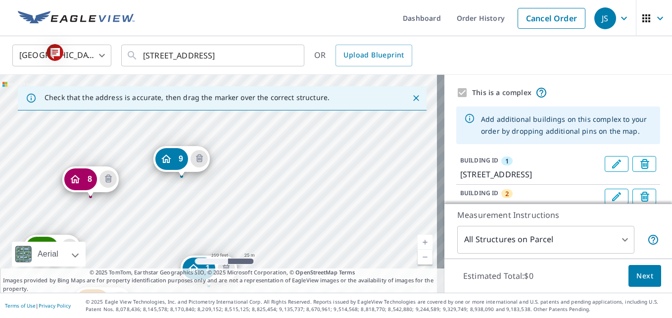
drag, startPoint x: 259, startPoint y: 132, endPoint x: 249, endPoint y: 236, distance: 104.3
click at [249, 236] on div "2 1315 N West St Wichita, KS 67203 3 1315 N West St Wichita, KS 67203 4 1315 N …" at bounding box center [222, 184] width 444 height 218
drag, startPoint x: 183, startPoint y: 163, endPoint x: 174, endPoint y: 163, distance: 9.4
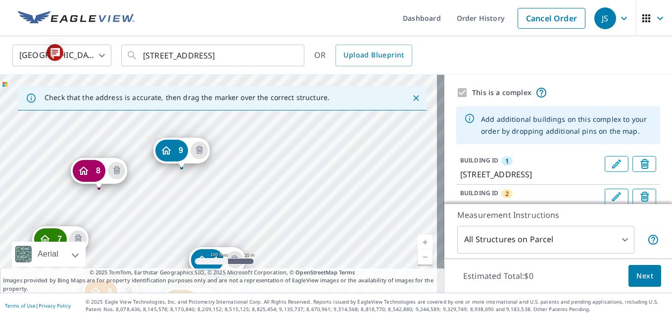
drag, startPoint x: 268, startPoint y: 138, endPoint x: 266, endPoint y: 234, distance: 96.0
click at [266, 234] on div "2 1315 N West St Wichita, KS 67203 3 1315 N West St Wichita, KS 67203 4 1315 N …" at bounding box center [222, 184] width 444 height 218
click at [198, 207] on div "2 1315 N West St Wichita, KS 67203 3 1315 N West St Wichita, KS 67203 4 1315 N …" at bounding box center [222, 184] width 444 height 218
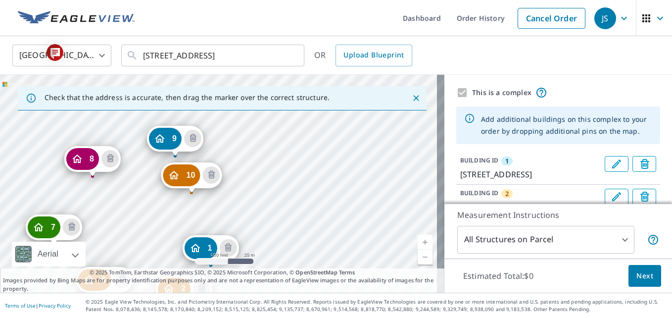
drag, startPoint x: 269, startPoint y: 137, endPoint x: 261, endPoint y: 220, distance: 84.0
click at [261, 220] on div "2 1315 N West St Wichita, KS 67203 3 1315 N West St Wichita, KS 67203 4 1315 N …" at bounding box center [222, 184] width 444 height 218
click at [157, 187] on div "2 1315 N West St Wichita, KS 67203 3 1315 N West St Wichita, KS 67203 4 1315 N …" at bounding box center [222, 184] width 444 height 218
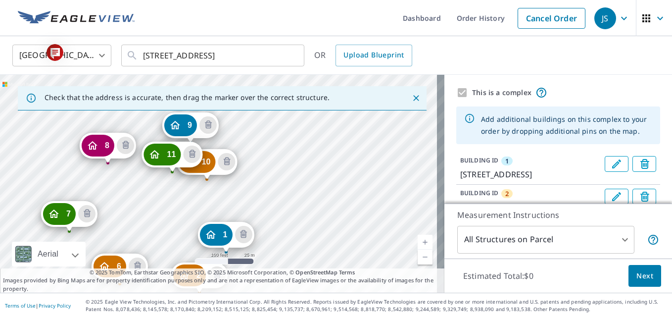
drag, startPoint x: 257, startPoint y: 131, endPoint x: 264, endPoint y: 201, distance: 70.6
click at [264, 201] on div "2 1315 N West St Wichita, KS 67203 3 1315 N West St Wichita, KS 67203 4 1315 N …" at bounding box center [222, 184] width 444 height 218
click at [171, 198] on div "2 1315 N West St Wichita, KS 67203 3 1315 N West St Wichita, KS 67203 4 1315 N …" at bounding box center [222, 184] width 444 height 218
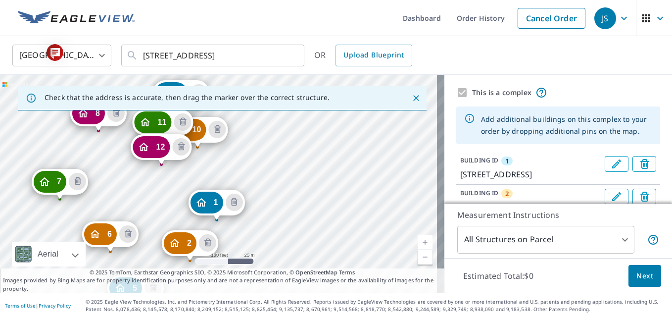
drag, startPoint x: 264, startPoint y: 144, endPoint x: 262, endPoint y: 179, distance: 34.7
click at [262, 179] on div "2 1315 N West St Wichita, KS 67203 3 1315 N West St Wichita, KS 67203 4 1315 N …" at bounding box center [222, 184] width 444 height 218
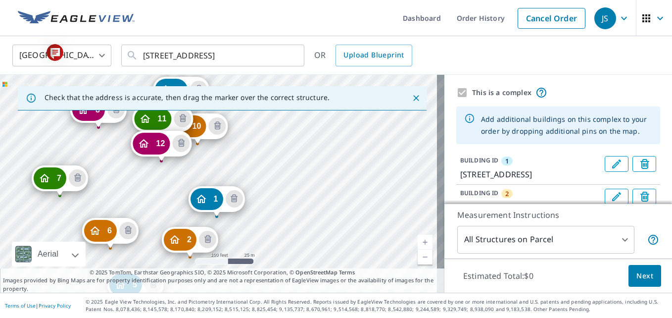
click at [170, 188] on div "2 1315 N West St Wichita, KS 67203 3 1315 N West St Wichita, KS 67203 4 1315 N …" at bounding box center [222, 184] width 444 height 218
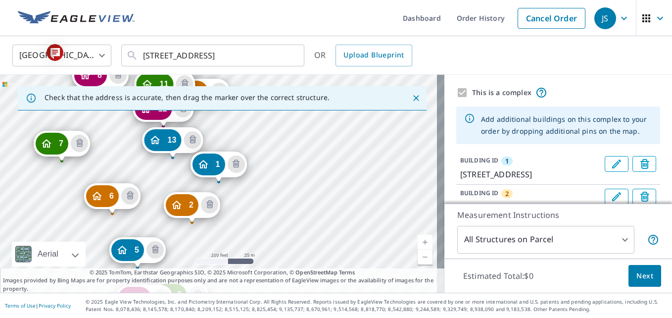
drag, startPoint x: 172, startPoint y: 137, endPoint x: 172, endPoint y: 144, distance: 6.9
click at [417, 256] on link "Current Level 18, Zoom Out" at bounding box center [424, 256] width 15 height 15
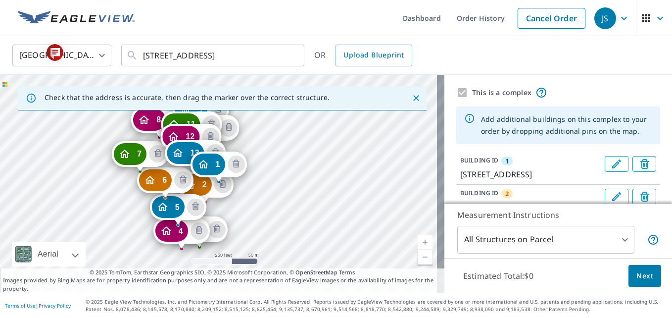
click at [417, 242] on link "Current Level 17, Zoom In" at bounding box center [424, 241] width 15 height 15
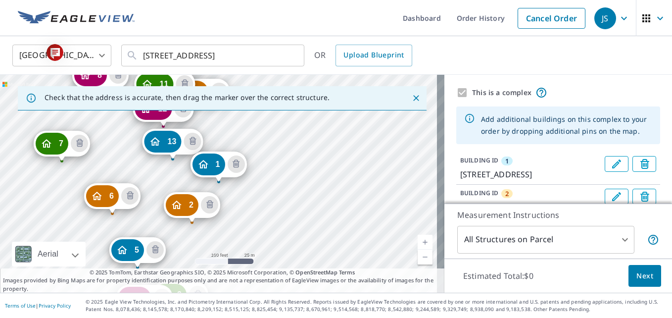
click at [417, 242] on link "Current Level 18, Zoom In" at bounding box center [424, 241] width 15 height 15
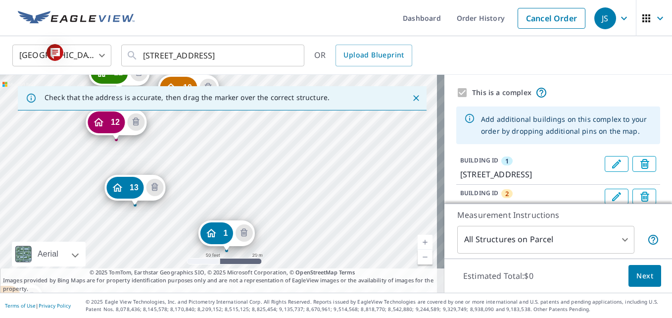
drag, startPoint x: 266, startPoint y: 151, endPoint x: 274, endPoint y: 220, distance: 69.7
click at [274, 220] on div "2 1315 N West St Wichita, KS 67203 3 1315 N West St Wichita, KS 67203 4 1315 N …" at bounding box center [222, 184] width 444 height 218
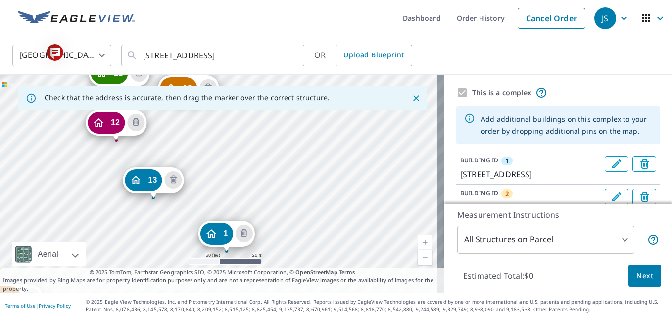
drag, startPoint x: 130, startPoint y: 193, endPoint x: 148, endPoint y: 185, distance: 19.5
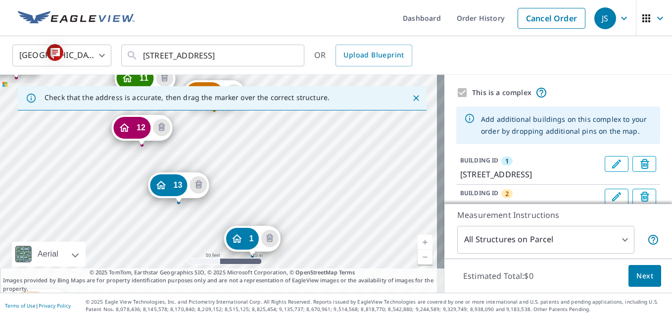
drag, startPoint x: 204, startPoint y: 130, endPoint x: 236, endPoint y: 203, distance: 80.4
click at [236, 203] on div "2 1315 N West St Wichita, KS 67203 3 1315 N West St Wichita, KS 67203 4 1315 N …" at bounding box center [222, 184] width 444 height 218
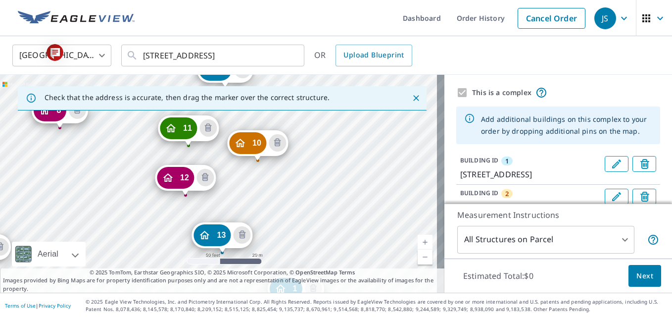
drag, startPoint x: 200, startPoint y: 119, endPoint x: 244, endPoint y: 169, distance: 66.6
click at [244, 169] on div "2 1315 N West St Wichita, KS 67203 3 1315 N West St Wichita, KS 67203 4 1315 N …" at bounding box center [222, 184] width 444 height 218
drag, startPoint x: 184, startPoint y: 175, endPoint x: 188, endPoint y: 180, distance: 6.7
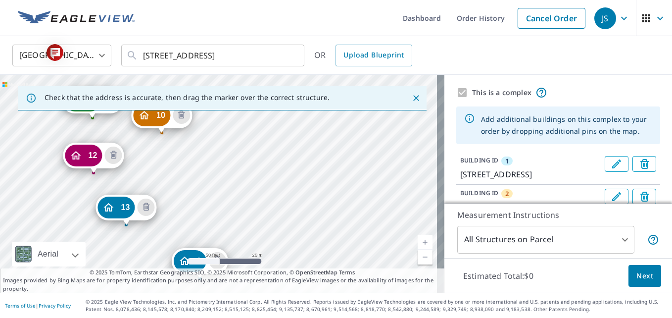
drag, startPoint x: 184, startPoint y: 126, endPoint x: 166, endPoint y: 223, distance: 98.3
click at [166, 223] on div "2 1315 N West St Wichita, KS 67203 3 1315 N West St Wichita, KS 67203 4 1315 N …" at bounding box center [222, 184] width 444 height 218
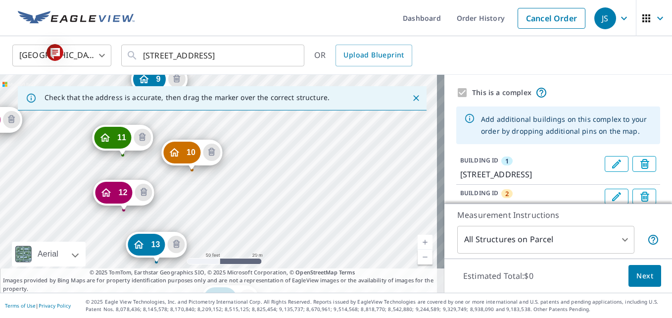
drag, startPoint x: 164, startPoint y: 174, endPoint x: 194, endPoint y: 211, distance: 47.8
click at [194, 211] on div "2 1315 N West St Wichita, KS 67203 3 1315 N West St Wichita, KS 67203 4 1315 N …" at bounding box center [222, 184] width 444 height 218
drag, startPoint x: 116, startPoint y: 140, endPoint x: 122, endPoint y: 147, distance: 9.5
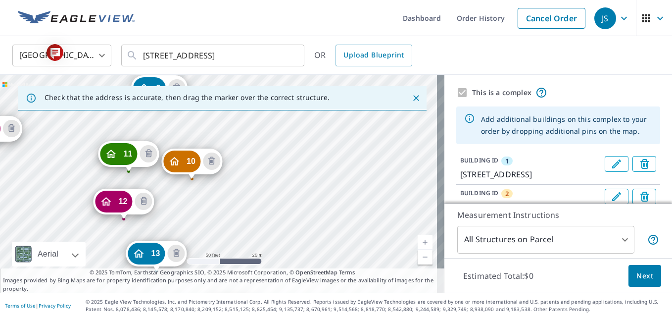
drag, startPoint x: 257, startPoint y: 121, endPoint x: 268, endPoint y: 263, distance: 142.9
click at [268, 263] on div "2 1315 N West St Wichita, KS 67203 3 1315 N West St Wichita, KS 67203 4 1315 N …" at bounding box center [222, 184] width 444 height 218
drag, startPoint x: 184, startPoint y: 159, endPoint x: 185, endPoint y: 169, distance: 9.4
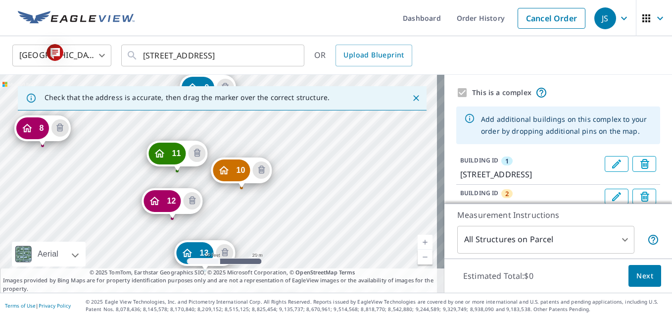
drag, startPoint x: 243, startPoint y: 123, endPoint x: 307, endPoint y: 281, distance: 170.7
click at [307, 281] on div "Check that the address is accurate, then drag the marker over the correct struc…" at bounding box center [222, 184] width 444 height 218
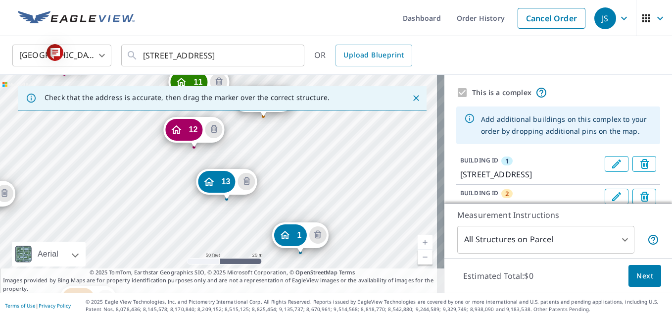
drag, startPoint x: 321, startPoint y: 209, endPoint x: 343, endPoint y: 270, distance: 64.5
click at [343, 270] on div "Check that the address is accurate, then drag the marker over the correct struc…" at bounding box center [222, 184] width 444 height 218
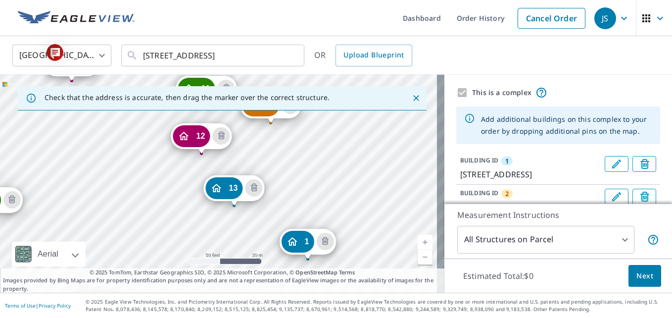
click at [332, 200] on div "2 1315 N West St Wichita, KS 67203 3 1315 N West St Wichita, KS 67203 4 1315 N …" at bounding box center [222, 184] width 444 height 218
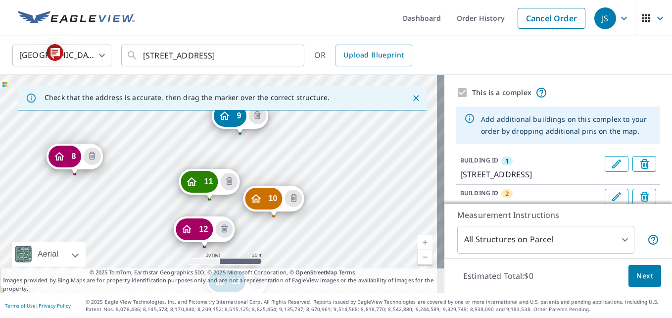
drag, startPoint x: 316, startPoint y: 121, endPoint x: 319, endPoint y: 217, distance: 96.0
click at [319, 217] on div "2 1315 N West St Wichita, KS 67203 3 1315 N West St Wichita, KS 67203 4 1315 N …" at bounding box center [222, 184] width 444 height 218
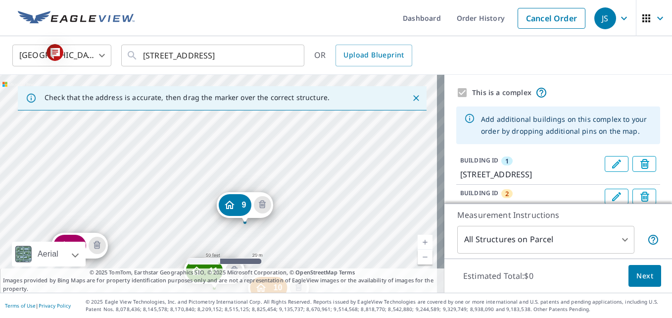
drag, startPoint x: 330, startPoint y: 129, endPoint x: 335, endPoint y: 215, distance: 86.2
click at [335, 215] on div "2 1315 N West St Wichita, KS 67203 3 1315 N West St Wichita, KS 67203 4 1315 N …" at bounding box center [222, 184] width 444 height 218
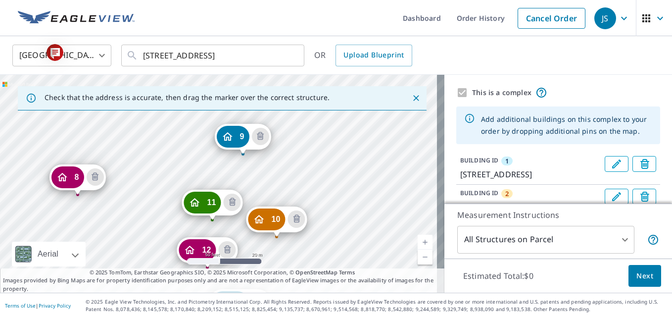
drag, startPoint x: 328, startPoint y: 230, endPoint x: 326, endPoint y: 162, distance: 68.3
click at [326, 162] on div "2 1315 N West St Wichita, KS 67203 3 1315 N West St Wichita, KS 67203 4 1315 N …" at bounding box center [222, 184] width 444 height 218
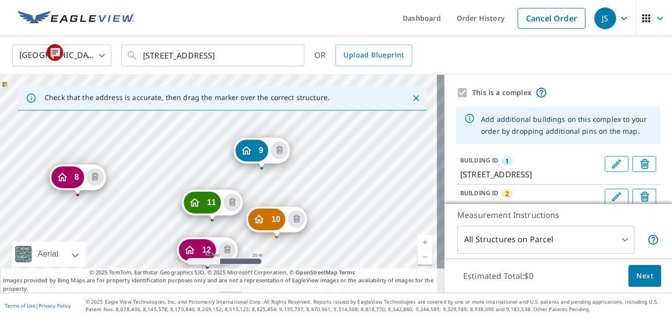
drag, startPoint x: 236, startPoint y: 137, endPoint x: 255, endPoint y: 151, distance: 23.3
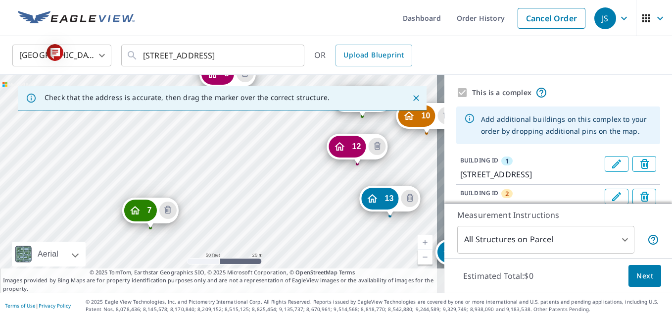
drag, startPoint x: 103, startPoint y: 150, endPoint x: 348, endPoint y: 238, distance: 260.0
click at [348, 238] on div "2 1315 N West St Wichita, KS 67203 3 1315 N West St Wichita, KS 67203 4 1315 N …" at bounding box center [222, 184] width 444 height 218
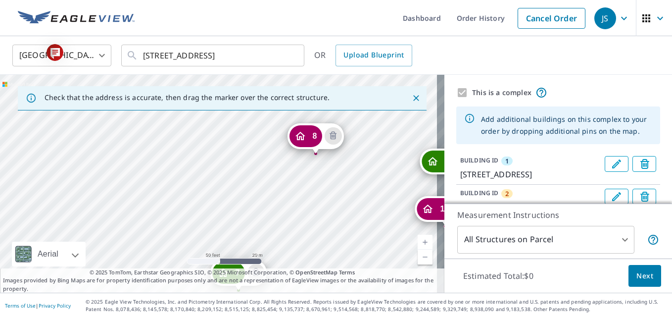
drag, startPoint x: 219, startPoint y: 157, endPoint x: 307, endPoint y: 219, distance: 107.9
click at [307, 219] on div "2 1315 N West St Wichita, KS 67203 3 1315 N West St Wichita, KS 67203 4 1315 N …" at bounding box center [222, 184] width 444 height 218
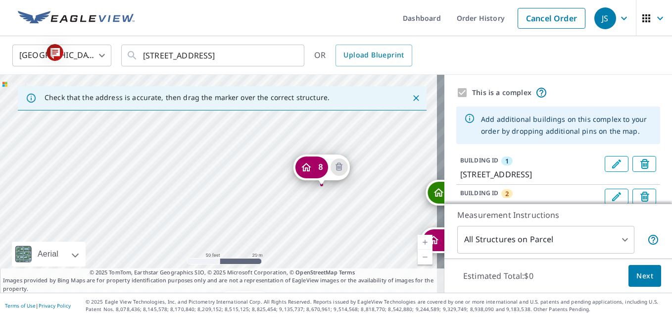
drag, startPoint x: 174, startPoint y: 154, endPoint x: 180, endPoint y: 185, distance: 31.7
click at [180, 185] on div "2 1315 N West St Wichita, KS 67203 3 1315 N West St Wichita, KS 67203 4 1315 N …" at bounding box center [222, 184] width 444 height 218
drag, startPoint x: 305, startPoint y: 165, endPoint x: 308, endPoint y: 171, distance: 7.1
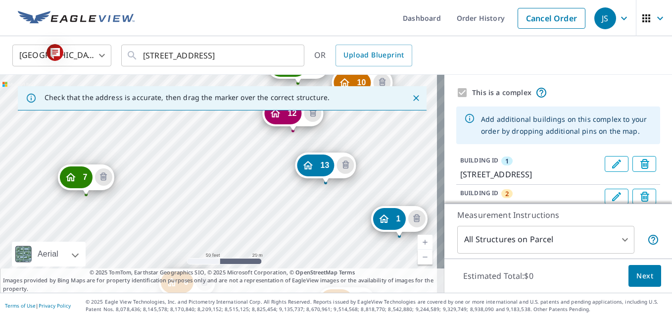
drag, startPoint x: 87, startPoint y: 150, endPoint x: 268, endPoint y: 204, distance: 188.6
click at [268, 204] on div "2 1315 N West St Wichita, KS 67203 3 1315 N West St Wichita, KS 67203 4 1315 N …" at bounding box center [222, 184] width 444 height 218
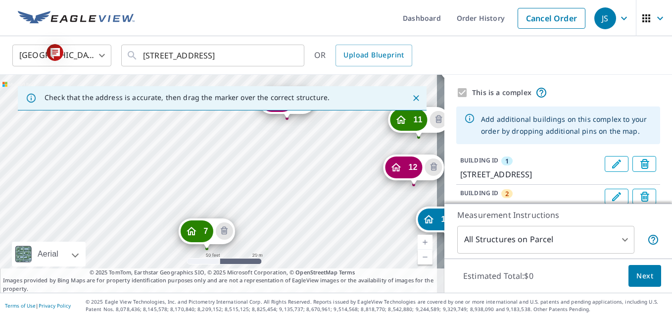
drag, startPoint x: 211, startPoint y: 138, endPoint x: 332, endPoint y: 191, distance: 132.2
click at [332, 191] on div "2 1315 N West St Wichita, KS 67203 3 1315 N West St Wichita, KS 67203 4 1315 N …" at bounding box center [222, 184] width 444 height 218
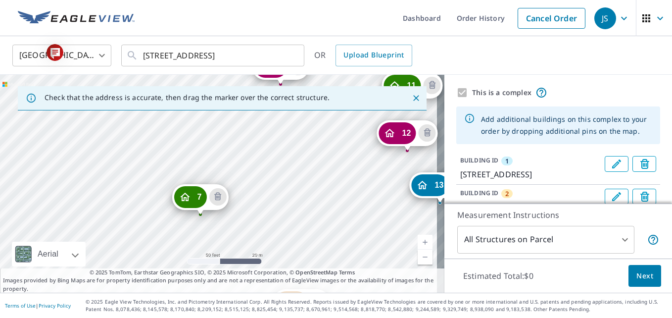
drag, startPoint x: 315, startPoint y: 218, endPoint x: 308, endPoint y: 184, distance: 34.7
click at [308, 184] on div "2 1315 N West St Wichita, KS 67203 3 1315 N West St Wichita, KS 67203 4 1315 N …" at bounding box center [222, 184] width 444 height 218
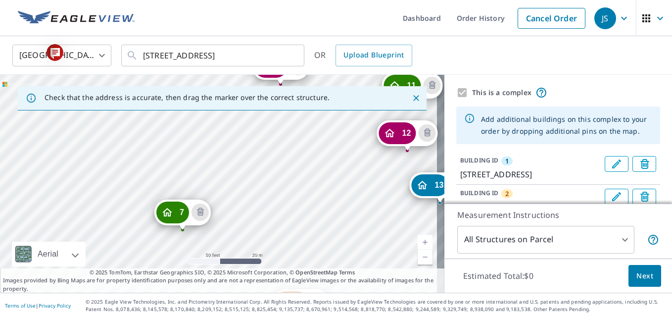
drag, startPoint x: 190, startPoint y: 195, endPoint x: 173, endPoint y: 211, distance: 23.5
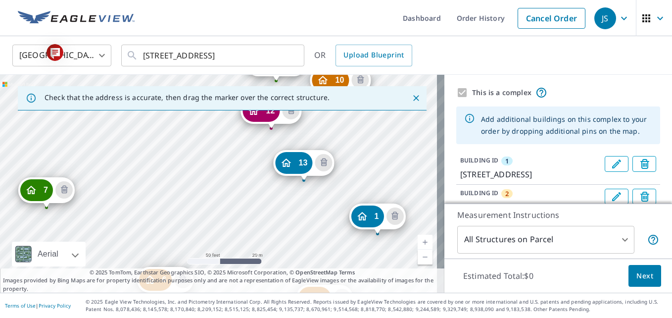
drag, startPoint x: 128, startPoint y: 171, endPoint x: 287, endPoint y: 223, distance: 167.0
click at [287, 223] on div "2 1315 N West St Wichita, KS 67203 3 1315 N West St Wichita, KS 67203 4 1315 N …" at bounding box center [222, 184] width 444 height 218
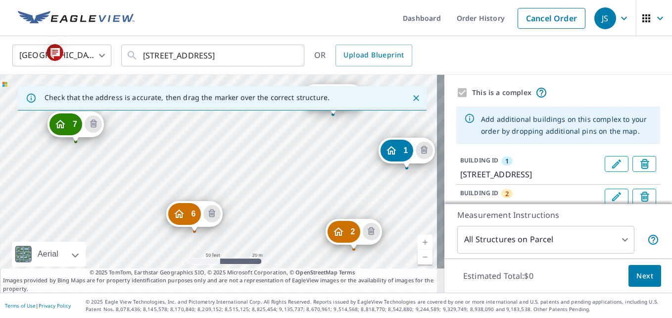
drag, startPoint x: 140, startPoint y: 218, endPoint x: 169, endPoint y: 152, distance: 72.0
click at [169, 152] on div "2 1315 N West St Wichita, KS 67203 3 1315 N West St Wichita, KS 67203 4 1315 N …" at bounding box center [222, 184] width 444 height 218
drag, startPoint x: 181, startPoint y: 215, endPoint x: 190, endPoint y: 202, distance: 15.9
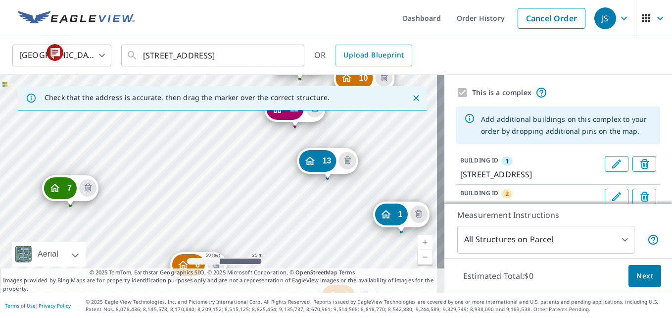
drag, startPoint x: 87, startPoint y: 160, endPoint x: 270, endPoint y: 210, distance: 189.2
click at [270, 210] on div "2 1315 N West St Wichita, KS 67203 3 1315 N West St Wichita, KS 67203 4 1315 N …" at bounding box center [222, 184] width 444 height 218
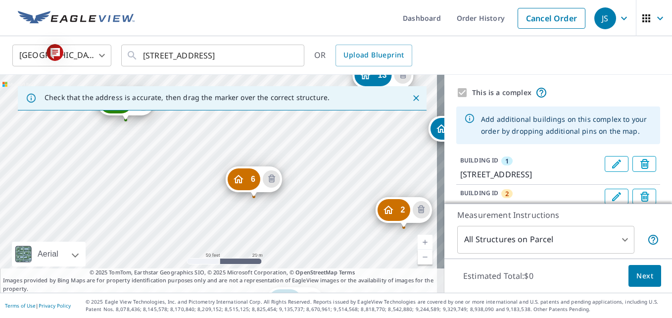
drag, startPoint x: 151, startPoint y: 202, endPoint x: 206, endPoint y: 116, distance: 101.9
click at [206, 116] on div "2 1315 N West St Wichita, KS 67203 3 1315 N West St Wichita, KS 67203 4 1315 N …" at bounding box center [222, 184] width 444 height 218
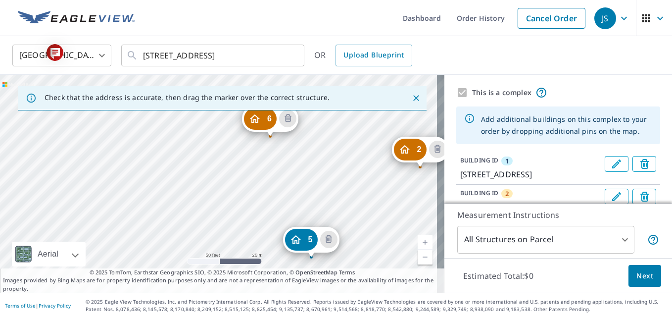
drag, startPoint x: 301, startPoint y: 222, endPoint x: 317, endPoint y: 162, distance: 62.5
click at [317, 162] on div "2 1315 N West St Wichita, KS 67203 3 1315 N West St Wichita, KS 67203 4 1315 N …" at bounding box center [222, 184] width 444 height 218
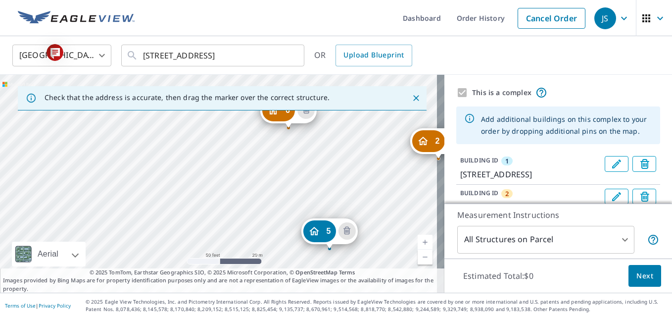
drag, startPoint x: 171, startPoint y: 159, endPoint x: 189, endPoint y: 150, distance: 20.1
click at [189, 150] on div "2 1315 N West St Wichita, KS 67203 3 1315 N West St Wichita, KS 67203 4 1315 N …" at bounding box center [222, 184] width 444 height 218
click at [417, 260] on link "Current Level 19, Zoom Out" at bounding box center [424, 256] width 15 height 15
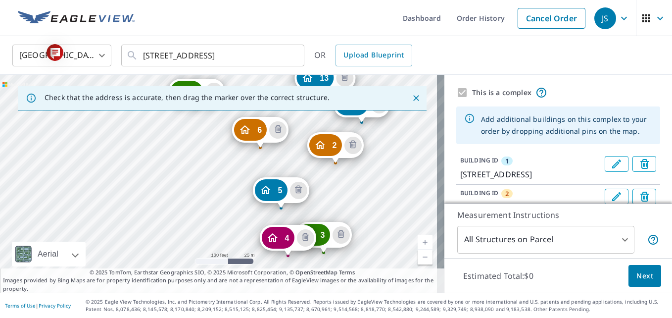
drag, startPoint x: 364, startPoint y: 240, endPoint x: 371, endPoint y: 234, distance: 9.4
click at [371, 234] on div "2 1315 N West St Wichita, KS 67203 3 1315 N West St Wichita, KS 67203 4 1315 N …" at bounding box center [222, 184] width 444 height 218
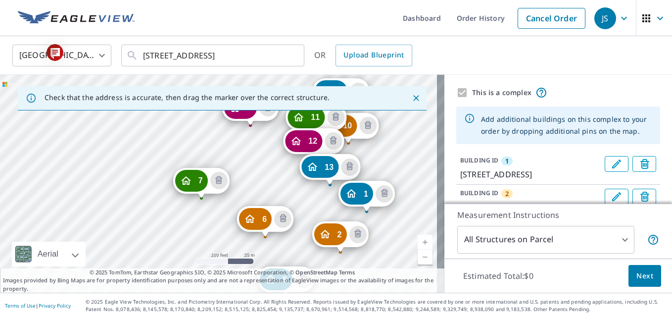
drag, startPoint x: 385, startPoint y: 148, endPoint x: 390, endPoint y: 237, distance: 89.2
click at [390, 237] on div "2 1315 N West St Wichita, KS 67203 3 1315 N West St Wichita, KS 67203 4 1315 N …" at bounding box center [222, 184] width 444 height 218
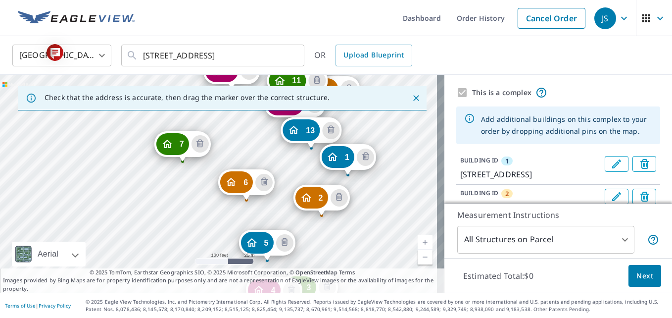
drag, startPoint x: 144, startPoint y: 186, endPoint x: 125, endPoint y: 149, distance: 41.1
click at [125, 149] on div "2 1315 N West St Wichita, KS 67203 3 1315 N West St Wichita, KS 67203 4 1315 N …" at bounding box center [222, 184] width 444 height 218
click at [417, 257] on link "Current Level 18, Zoom Out" at bounding box center [424, 256] width 15 height 15
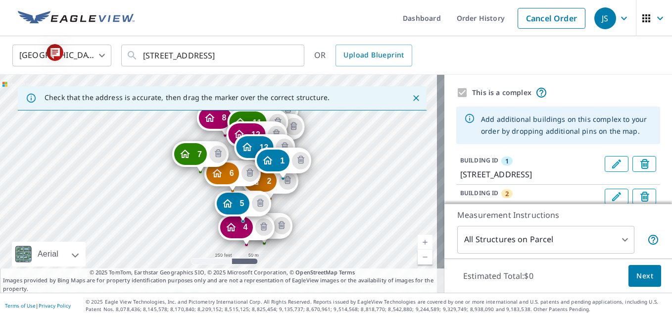
click at [417, 240] on link "Current Level 17, Zoom In" at bounding box center [424, 241] width 15 height 15
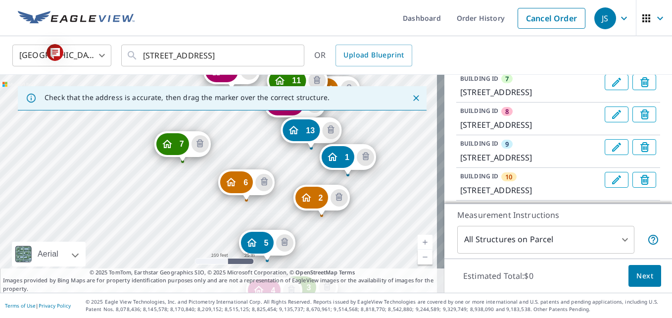
scroll to position [257, 0]
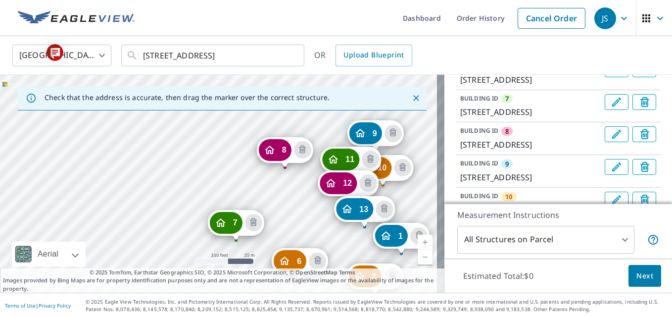
drag, startPoint x: 118, startPoint y: 142, endPoint x: 171, endPoint y: 221, distance: 95.1
click at [171, 221] on div "2 1315 N West St Wichita, KS 67203 3 1315 N West St Wichita, KS 67203 4 1315 N …" at bounding box center [222, 184] width 444 height 218
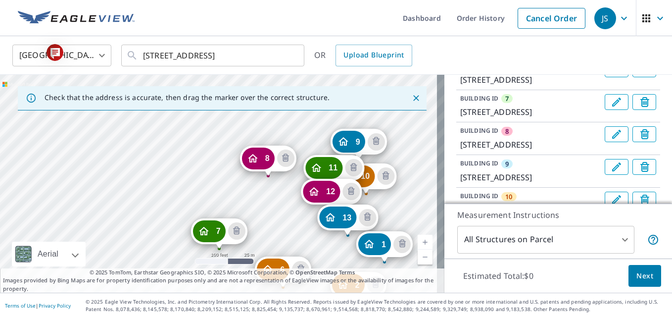
drag, startPoint x: 165, startPoint y: 158, endPoint x: 148, endPoint y: 166, distance: 18.8
click at [148, 166] on div "2 1315 N West St Wichita, KS 67203 3 1315 N West St Wichita, KS 67203 4 1315 N …" at bounding box center [222, 184] width 444 height 218
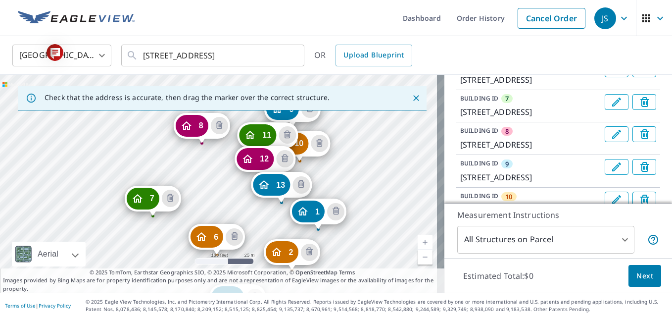
drag, startPoint x: 266, startPoint y: 203, endPoint x: 200, endPoint y: 171, distance: 73.9
click at [200, 171] on div "2 1315 N West St Wichita, KS 67203 3 1315 N West St Wichita, KS 67203 4 1315 N …" at bounding box center [222, 184] width 444 height 218
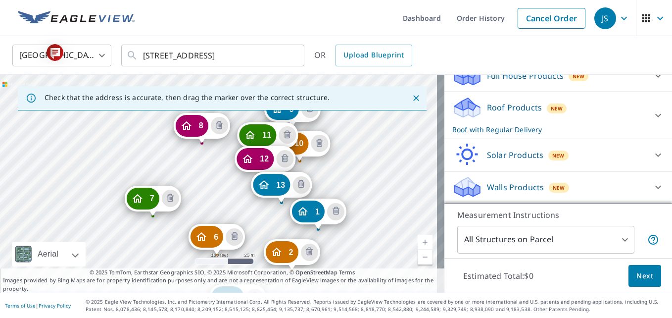
scroll to position [539, 0]
click at [652, 115] on icon at bounding box center [658, 115] width 12 height 12
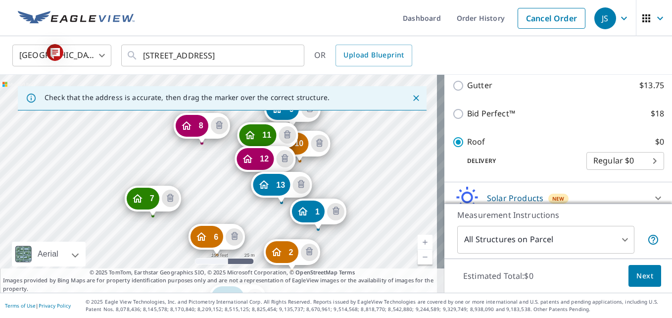
scroll to position [638, 0]
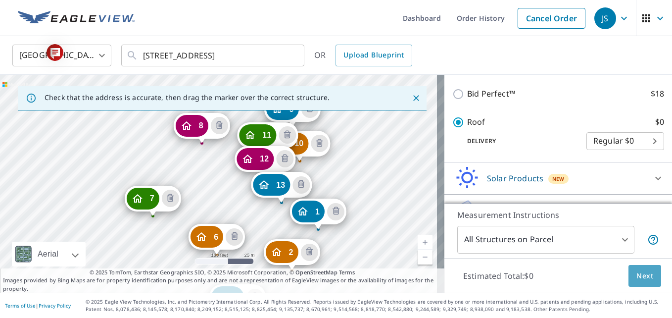
click at [636, 276] on span "Next" at bounding box center [644, 276] width 17 height 12
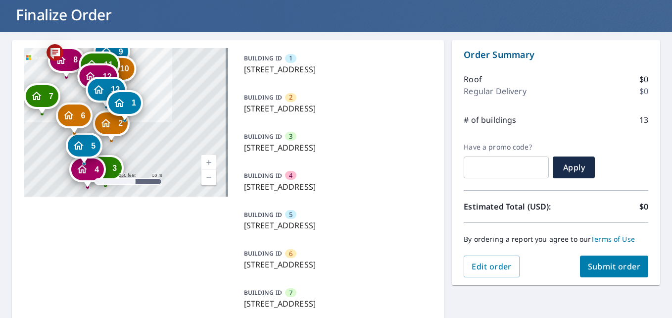
scroll to position [79, 0]
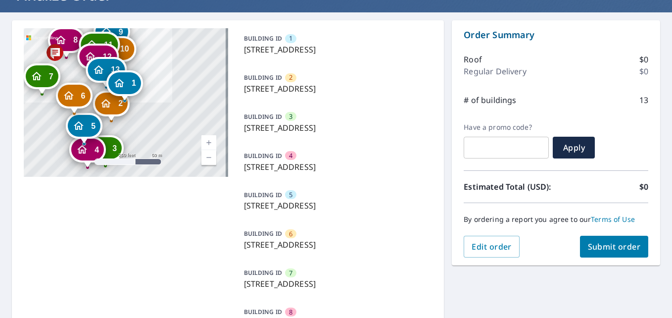
click at [205, 139] on link "Current Level 17, Zoom In" at bounding box center [208, 142] width 15 height 15
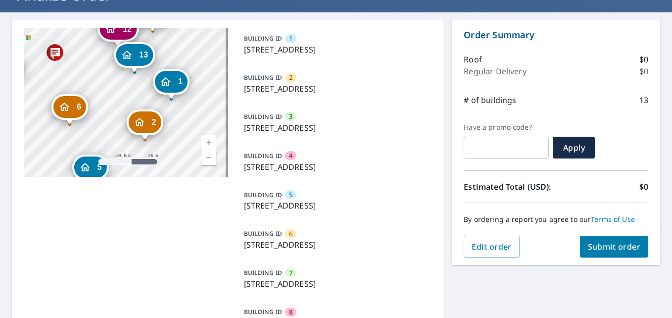
drag, startPoint x: 145, startPoint y: 115, endPoint x: 192, endPoint y: 113, distance: 46.5
click at [192, 113] on div "2 1315 N West St Wichita, KS 67203 3 1315 N West St Wichita, KS 67203 4 1315 N …" at bounding box center [126, 102] width 204 height 148
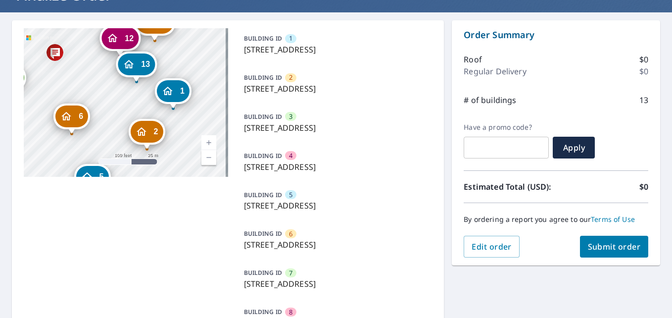
drag, startPoint x: 173, startPoint y: 81, endPoint x: 175, endPoint y: 91, distance: 9.6
click at [175, 91] on div "1" at bounding box center [173, 91] width 33 height 22
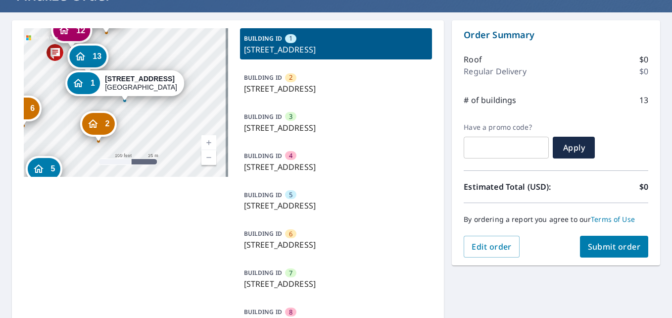
click at [175, 91] on div "1 1315 N West St Wichita, KS 67203" at bounding box center [124, 85] width 119 height 31
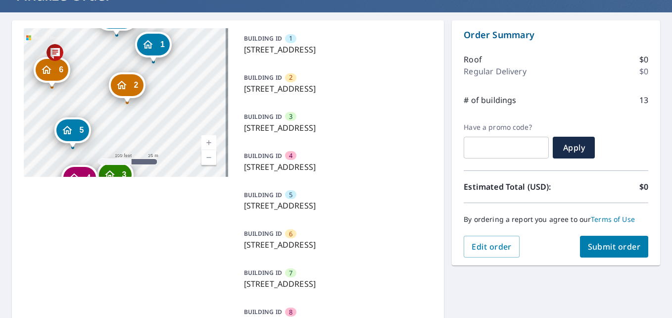
drag, startPoint x: 135, startPoint y: 130, endPoint x: 163, endPoint y: 92, distance: 48.1
click at [163, 92] on div "2 1315 N West St Wichita, KS 67203 3 1315 N West St Wichita, KS 67203 4 1315 N …" at bounding box center [126, 102] width 204 height 148
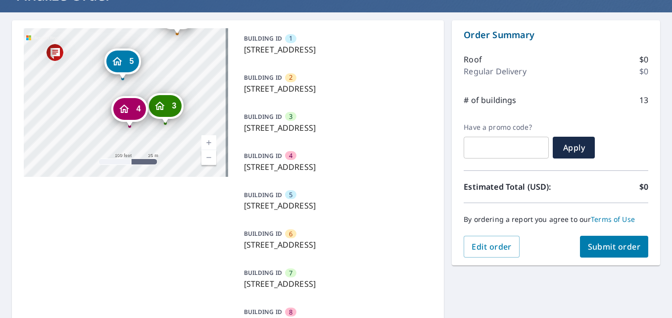
drag, startPoint x: 124, startPoint y: 134, endPoint x: 174, endPoint y: 65, distance: 85.0
click at [174, 65] on div "2 1315 N West St Wichita, KS 67203 3 1315 N West St Wichita, KS 67203 4 1315 N …" at bounding box center [126, 102] width 204 height 148
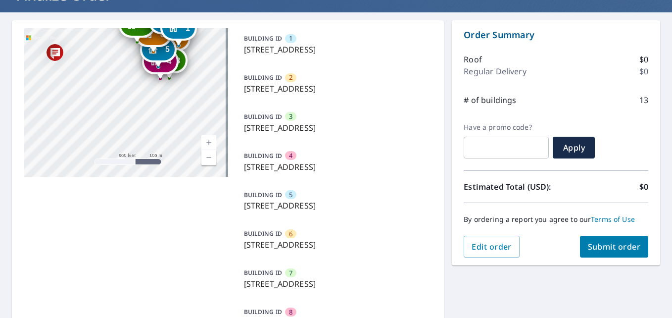
click at [204, 141] on link "Current Level 16, Zoom In" at bounding box center [208, 142] width 15 height 15
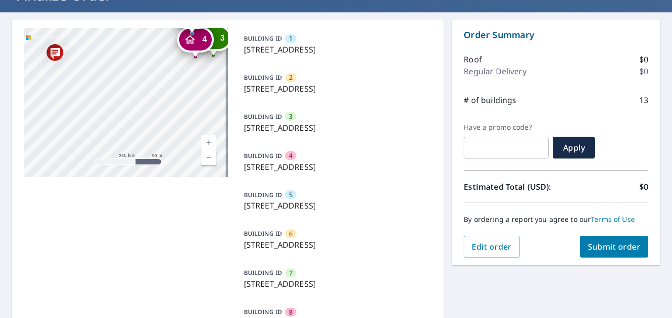
click at [204, 141] on link "Current Level 17, Zoom In" at bounding box center [208, 142] width 15 height 15
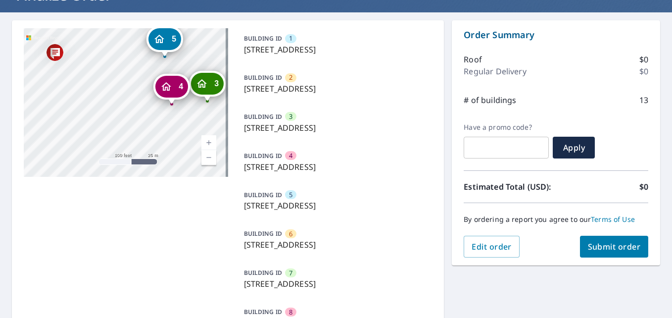
drag, startPoint x: 201, startPoint y: 38, endPoint x: 106, endPoint y: 129, distance: 130.8
click at [106, 129] on div "2 1315 N West St Wichita, KS 67203 3 1315 N West St Wichita, KS 67203 4 1315 N …" at bounding box center [126, 102] width 204 height 148
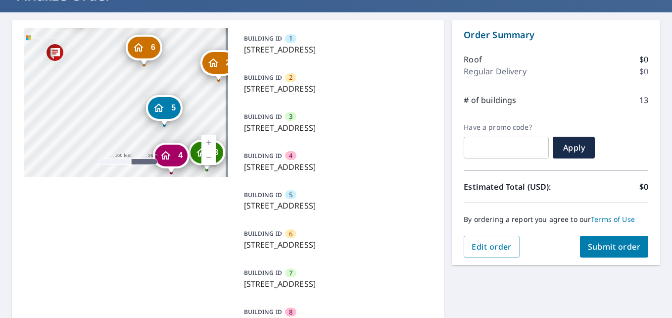
drag, startPoint x: 104, startPoint y: 52, endPoint x: 103, endPoint y: 121, distance: 68.8
click at [103, 121] on div "2 1315 N West St Wichita, KS 67203 3 1315 N West St Wichita, KS 67203 4 1315 N …" at bounding box center [126, 102] width 204 height 148
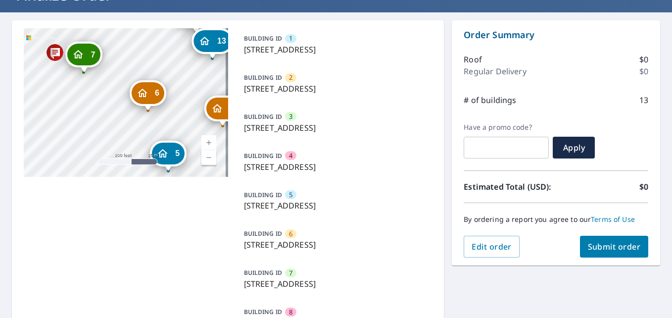
drag, startPoint x: 118, startPoint y: 56, endPoint x: 122, endPoint y: 110, distance: 54.1
click at [122, 110] on div "2 1315 N West St Wichita, KS 67203 3 1315 N West St Wichita, KS 67203 4 1315 N …" at bounding box center [126, 102] width 204 height 148
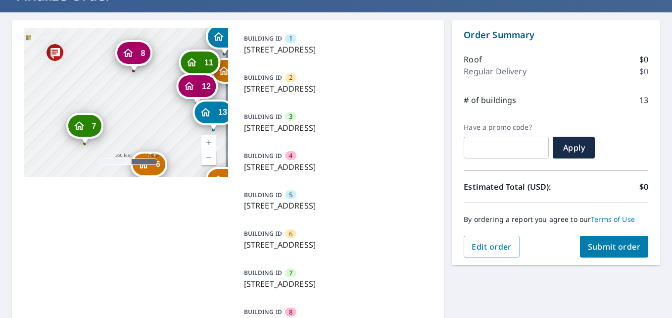
drag, startPoint x: 115, startPoint y: 32, endPoint x: 116, endPoint y: 95, distance: 63.3
click at [116, 95] on div "2 1315 N West St Wichita, KS 67203 3 1315 N West St Wichita, KS 67203 4 1315 N …" at bounding box center [126, 102] width 204 height 148
click at [136, 54] on div "8" at bounding box center [133, 54] width 33 height 22
checkbox input "true"
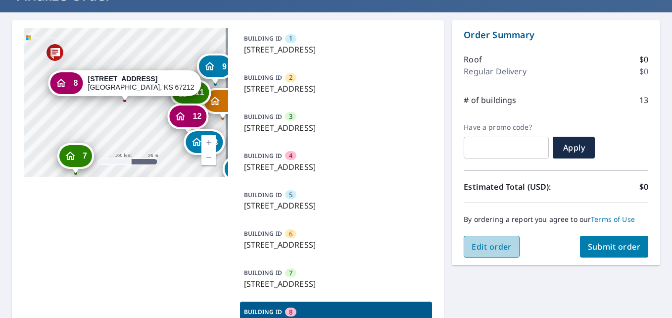
click at [498, 247] on span "Edit order" at bounding box center [491, 246] width 40 height 11
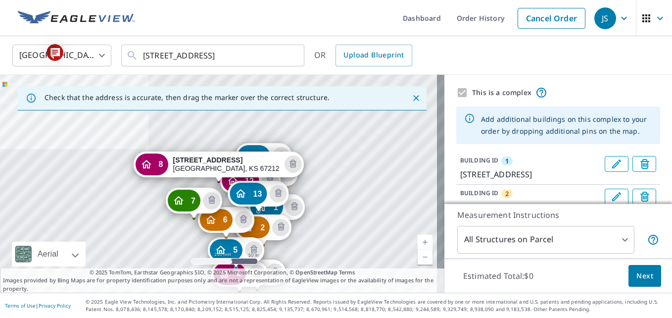
click at [417, 257] on link "Current Level 17, Zoom Out" at bounding box center [424, 256] width 15 height 15
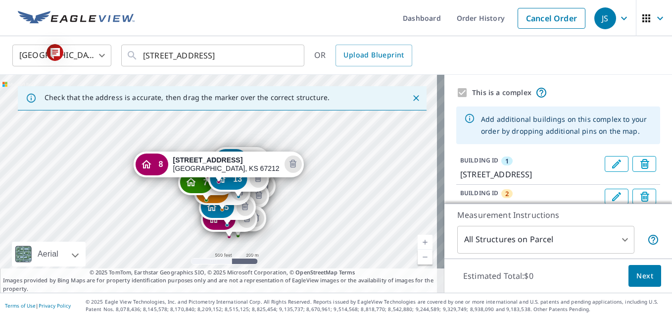
click at [417, 240] on link "Current Level 16, Zoom In" at bounding box center [424, 241] width 15 height 15
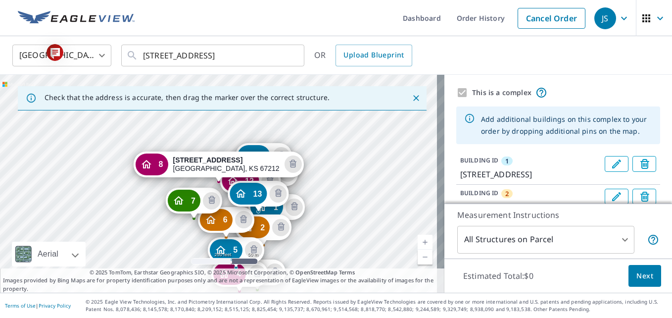
click at [417, 240] on link "Current Level 17, Zoom In" at bounding box center [424, 241] width 15 height 15
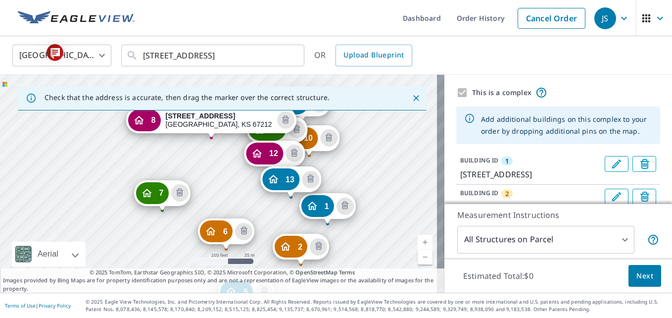
drag, startPoint x: 225, startPoint y: 228, endPoint x: 217, endPoint y: 184, distance: 44.6
click at [217, 184] on div "1 1315 N West St Wichita, KS 67203 2 1315 N West St Wichita, KS 67203 3 1315 N …" at bounding box center [222, 184] width 444 height 218
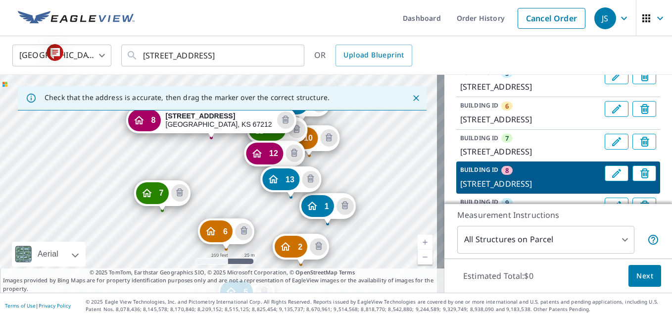
scroll to position [237, 0]
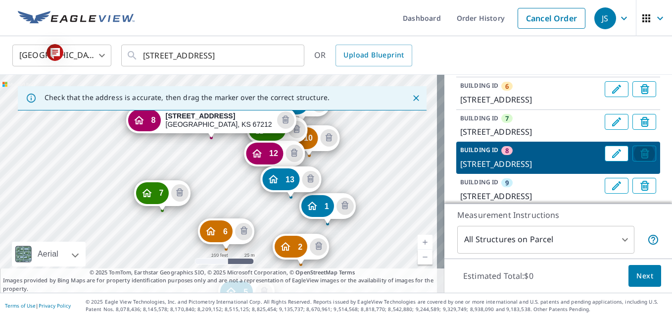
click at [643, 153] on icon "Delete building 8" at bounding box center [645, 154] width 4 height 4
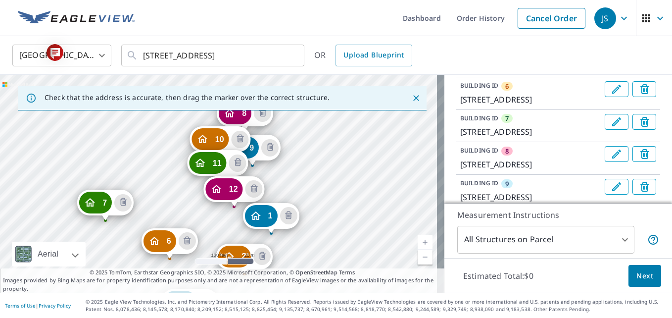
drag, startPoint x: 288, startPoint y: 140, endPoint x: 341, endPoint y: 191, distance: 73.4
click at [341, 191] on div "2 1315 N West St Wichita, KS 67203 3 1315 N West St Wichita, KS 67203 4 1315 N …" at bounding box center [222, 184] width 444 height 218
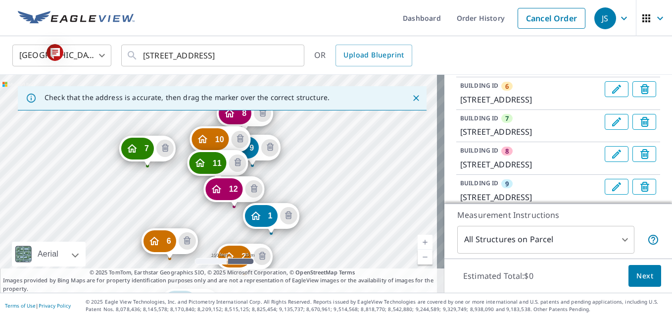
drag, startPoint x: 93, startPoint y: 202, endPoint x: 136, endPoint y: 147, distance: 68.8
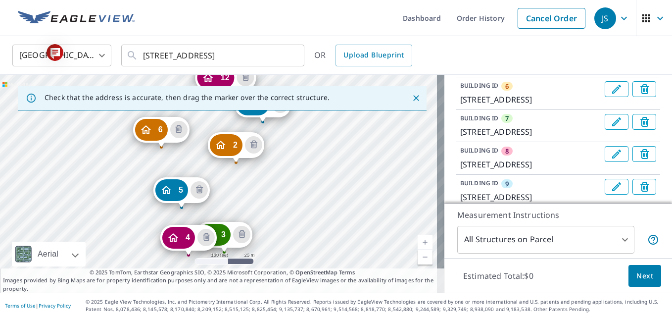
drag, startPoint x: 237, startPoint y: 222, endPoint x: 281, endPoint y: 162, distance: 74.3
click at [281, 162] on div "2 1315 N West St Wichita, KS 67203 3 1315 N West St Wichita, KS 67203 4 1315 N …" at bounding box center [222, 184] width 444 height 218
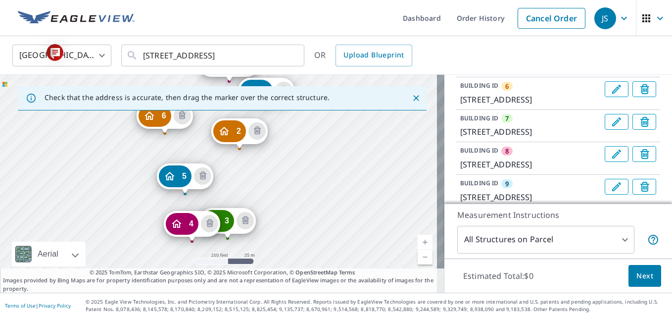
drag, startPoint x: 283, startPoint y: 214, endPoint x: 286, endPoint y: 202, distance: 11.9
click at [286, 202] on div "2 1315 N West St Wichita, KS 67203 3 1315 N West St Wichita, KS 67203 4 1315 N …" at bounding box center [222, 184] width 444 height 218
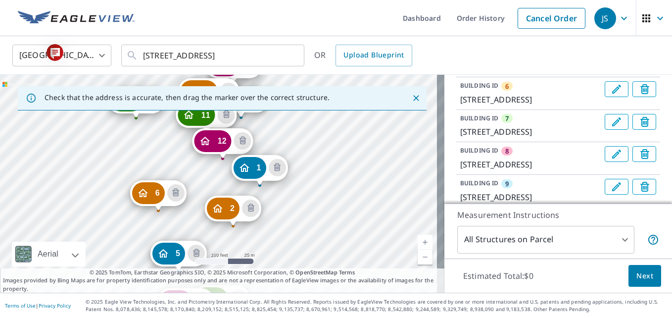
drag, startPoint x: 295, startPoint y: 149, endPoint x: 288, endPoint y: 224, distance: 75.0
click at [288, 224] on div "2 1315 N West St Wichita, KS 67203 3 1315 N West St Wichita, KS 67203 4 1315 N …" at bounding box center [222, 184] width 444 height 218
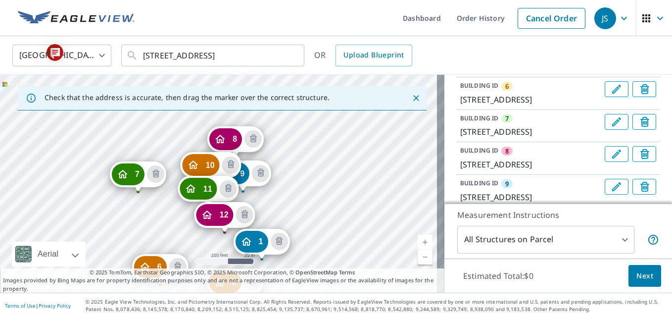
drag, startPoint x: 298, startPoint y: 134, endPoint x: 300, endPoint y: 207, distance: 73.7
click at [300, 207] on div "2 1315 N West St Wichita, KS 67203 3 1315 N West St Wichita, KS 67203 4 1315 N …" at bounding box center [222, 184] width 444 height 218
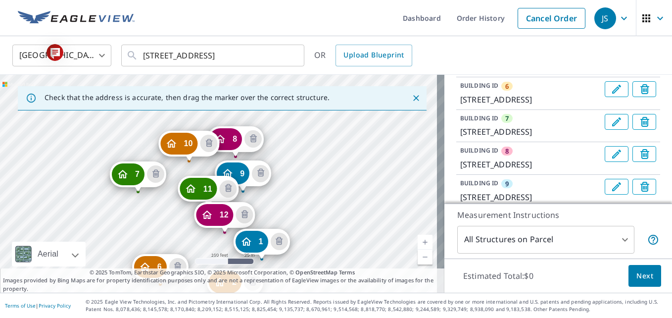
drag, startPoint x: 204, startPoint y: 162, endPoint x: 186, endPoint y: 142, distance: 26.6
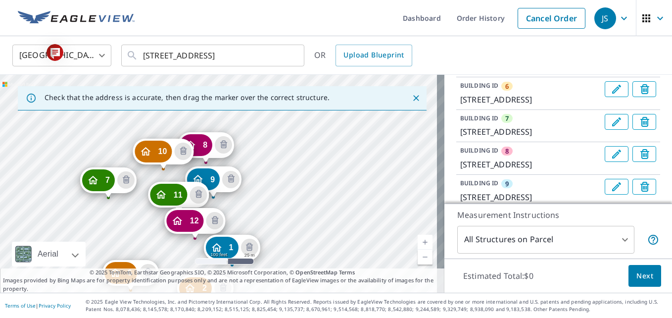
drag, startPoint x: 292, startPoint y: 144, endPoint x: 305, endPoint y: 227, distance: 84.2
click at [305, 227] on div "2 1315 N West St Wichita, KS 67203 3 1315 N West St Wichita, KS 67203 4 1315 N …" at bounding box center [222, 184] width 444 height 218
click at [183, 151] on icon "Delete building 10" at bounding box center [183, 151] width 12 height 12
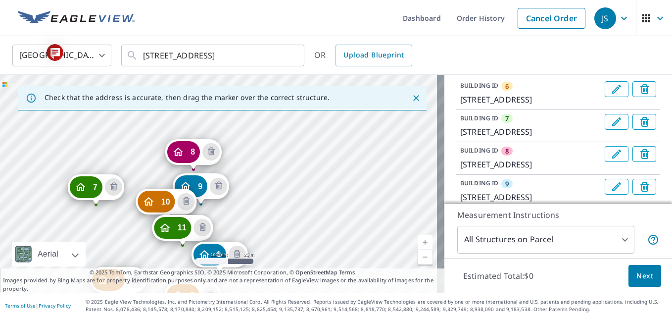
drag, startPoint x: 283, startPoint y: 132, endPoint x: 284, endPoint y: 222, distance: 90.0
click at [284, 222] on div "2 1315 N West St Wichita, KS 67203 3 1315 N West St Wichita, KS 67203 4 1315 N …" at bounding box center [222, 184] width 444 height 218
click at [214, 184] on icon "Delete building 9" at bounding box center [219, 186] width 12 height 12
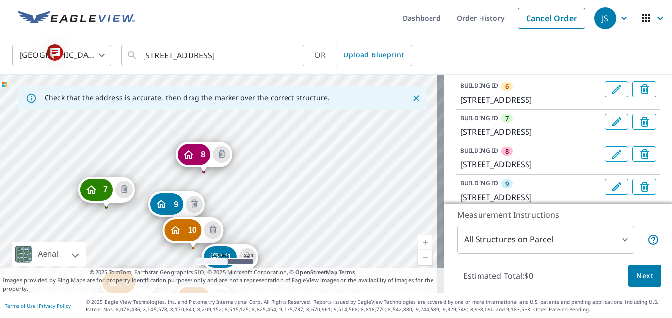
drag, startPoint x: 280, startPoint y: 127, endPoint x: 292, endPoint y: 219, distance: 93.2
click at [292, 219] on div "2 1315 N West St Wichita, KS 67203 3 1315 N West St Wichita, KS 67203 4 1315 N …" at bounding box center [222, 184] width 444 height 218
click at [192, 208] on icon "Delete building 9" at bounding box center [194, 204] width 12 height 12
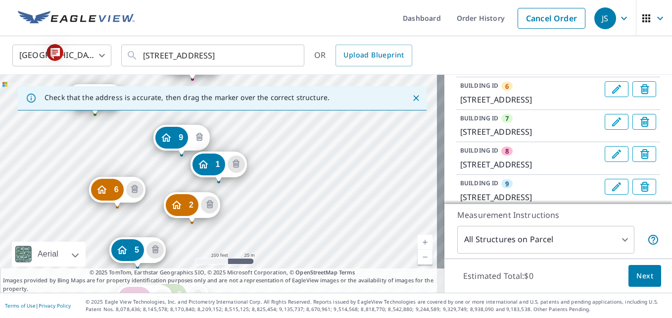
click at [197, 135] on icon "Delete building 9" at bounding box center [199, 138] width 12 height 12
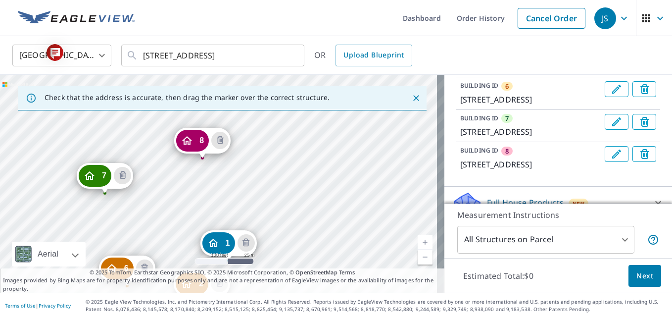
drag, startPoint x: 284, startPoint y: 128, endPoint x: 294, endPoint y: 207, distance: 79.3
click at [294, 207] on div "2 1315 N West St Wichita, KS 67203 3 1315 N West St Wichita, KS 67203 4 1315 N …" at bounding box center [222, 184] width 444 height 218
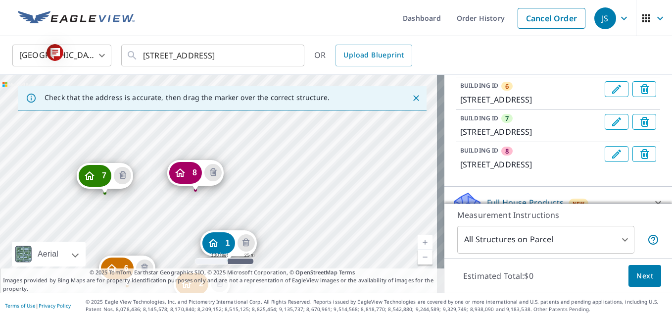
drag, startPoint x: 195, startPoint y: 138, endPoint x: 188, endPoint y: 170, distance: 32.9
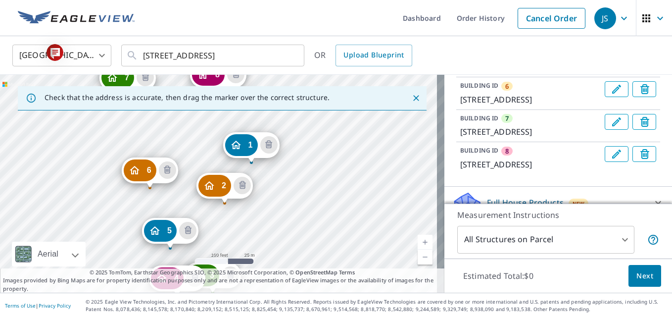
drag, startPoint x: 280, startPoint y: 137, endPoint x: 327, endPoint y: 89, distance: 66.8
click at [327, 89] on div "Check that the address is accurate, then drag the marker over the correct struc…" at bounding box center [222, 184] width 444 height 218
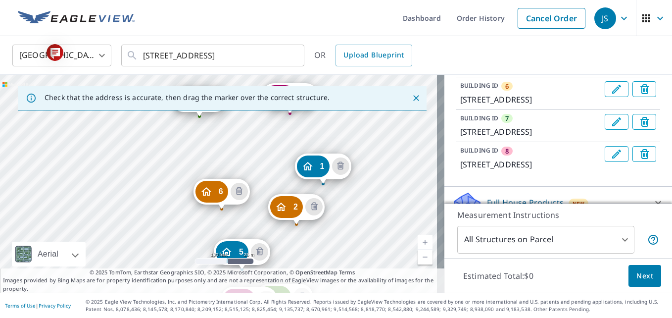
drag, startPoint x: 391, startPoint y: 131, endPoint x: 384, endPoint y: 138, distance: 10.1
click at [384, 138] on div "2 1315 N West St Wichita, KS 67203 3 1315 N West St Wichita, KS 67203 4 1315 N …" at bounding box center [222, 184] width 444 height 218
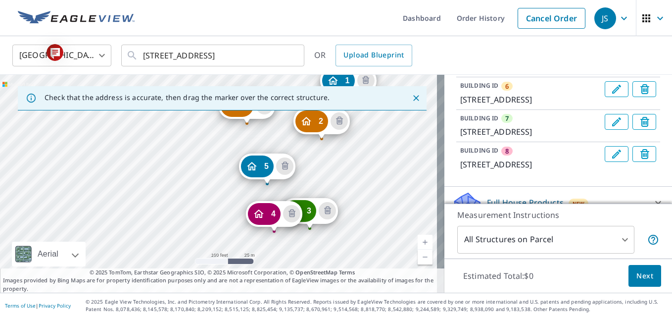
drag, startPoint x: 341, startPoint y: 238, endPoint x: 367, endPoint y: 153, distance: 89.2
click at [367, 153] on div "2 1315 N West St Wichita, KS 67203 3 1315 N West St Wichita, KS 67203 4 1315 N …" at bounding box center [222, 184] width 444 height 218
drag, startPoint x: 264, startPoint y: 213, endPoint x: 257, endPoint y: 204, distance: 11.6
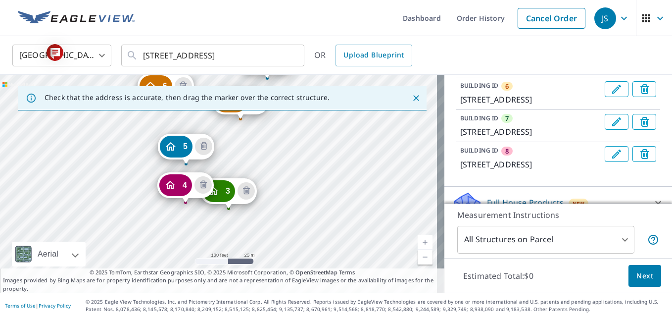
drag, startPoint x: 276, startPoint y: 240, endPoint x: 325, endPoint y: 137, distance: 114.2
click at [325, 137] on div "2 1315 N West St Wichita, KS 67203 3 1315 N West St Wichita, KS 67203 4 1315 N …" at bounding box center [222, 184] width 444 height 218
click at [200, 184] on icon "Delete building 4" at bounding box center [203, 185] width 12 height 12
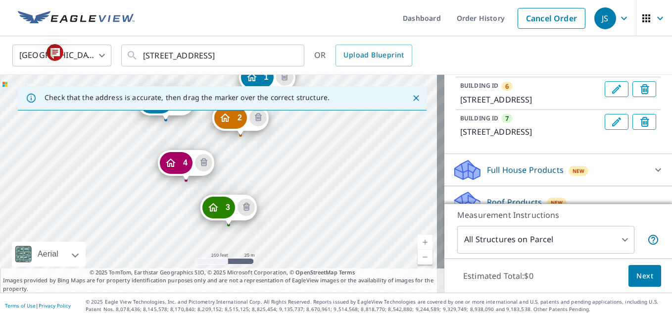
drag, startPoint x: 243, startPoint y: 229, endPoint x: 291, endPoint y: 142, distance: 99.6
click at [291, 142] on div "2 1315 N West St Wichita, KS 67203 3 1315 N West St Wichita, KS 67203 4 1315 N …" at bounding box center [222, 184] width 444 height 218
drag, startPoint x: 219, startPoint y: 211, endPoint x: 218, endPoint y: 197, distance: 14.4
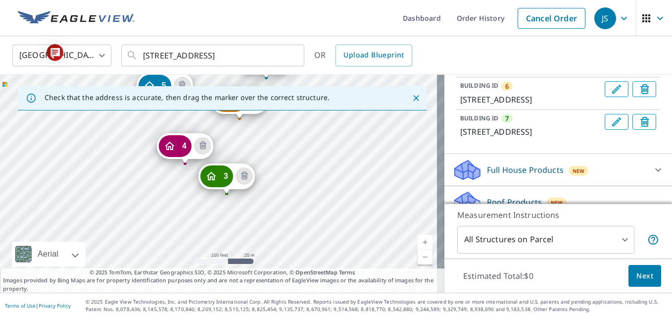
drag, startPoint x: 229, startPoint y: 234, endPoint x: 276, endPoint y: 131, distance: 114.2
click at [276, 131] on div "2 1315 N West St Wichita, KS 67203 3 1315 N West St Wichita, KS 67203 4 1315 N …" at bounding box center [222, 184] width 444 height 218
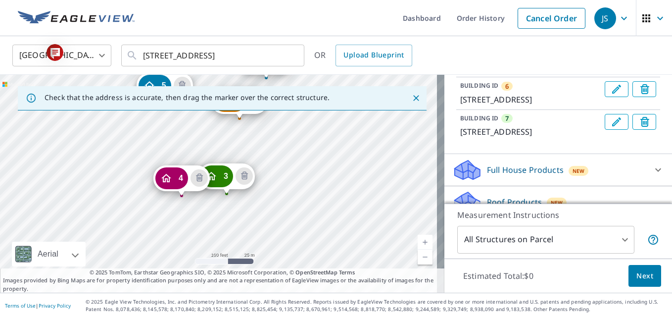
drag, startPoint x: 179, startPoint y: 144, endPoint x: 176, endPoint y: 177, distance: 32.3
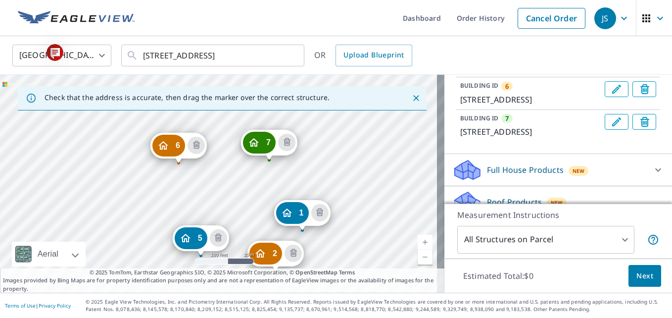
drag, startPoint x: 55, startPoint y: 173, endPoint x: 139, endPoint y: 222, distance: 96.6
click at [139, 222] on div "2 1315 N West St Wichita, KS 67203 3 1315 N West St Wichita, KS 67203 4 1315 N …" at bounding box center [222, 184] width 444 height 218
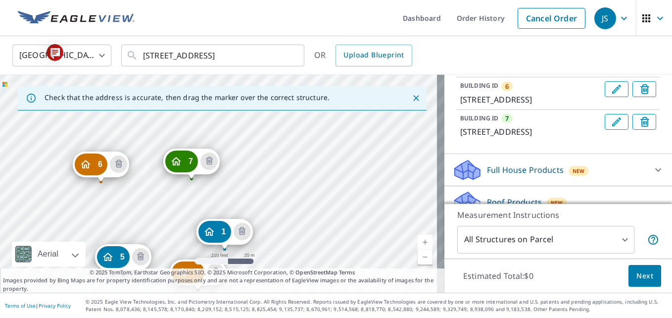
drag, startPoint x: 338, startPoint y: 174, endPoint x: 260, endPoint y: 192, distance: 79.9
click at [260, 192] on div "2 1315 N West St Wichita, KS 67203 3 1315 N West St Wichita, KS 67203 4 1315 N …" at bounding box center [222, 184] width 444 height 218
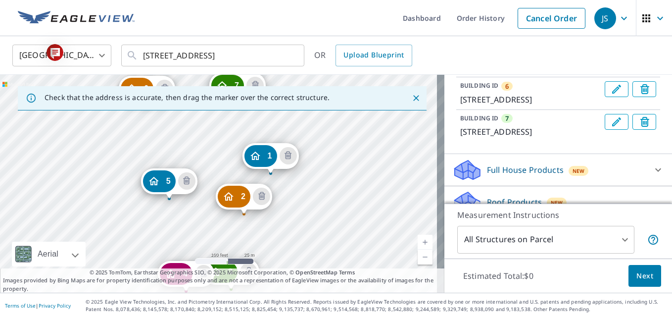
drag, startPoint x: 153, startPoint y: 209, endPoint x: 199, endPoint y: 133, distance: 88.6
click at [199, 133] on div "2 1315 N West St Wichita, KS 67203 3 1315 N West St Wichita, KS 67203 4 1315 N …" at bounding box center [222, 184] width 444 height 218
click at [636, 272] on span "Next" at bounding box center [644, 276] width 17 height 12
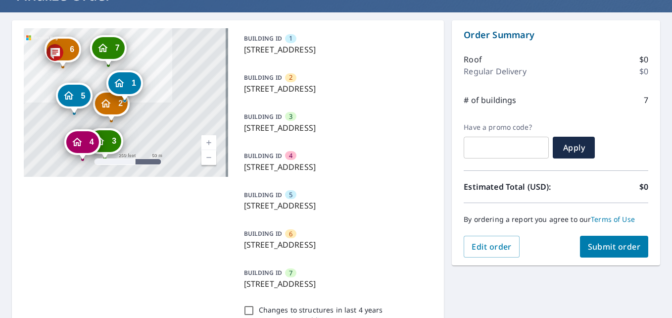
scroll to position [40, 0]
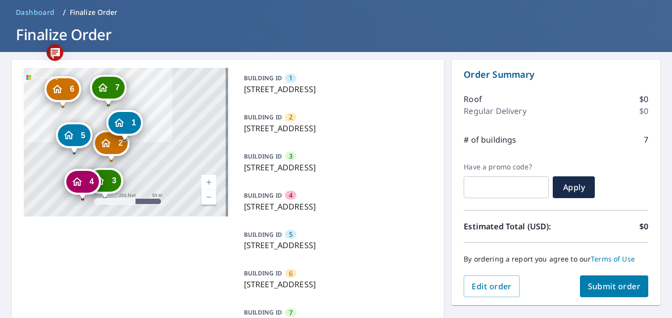
click at [203, 182] on link "Current Level 17, Zoom In" at bounding box center [208, 182] width 15 height 15
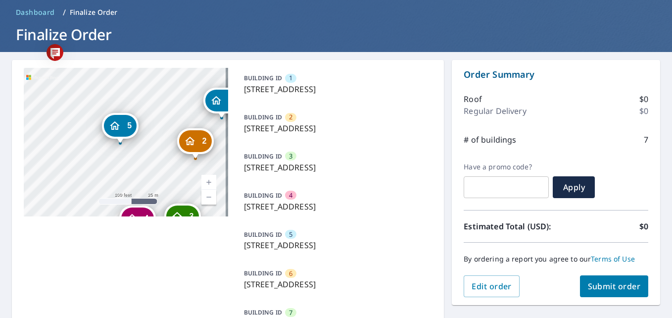
drag, startPoint x: 69, startPoint y: 94, endPoint x: 121, endPoint y: 43, distance: 73.1
click at [121, 43] on div "Dashboard Order History Cancel Order JS Dashboard / Finalize Order Finalize Ord…" at bounding box center [336, 159] width 672 height 318
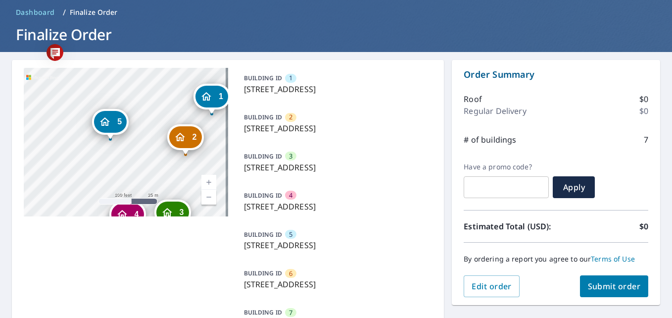
click at [170, 50] on header "Dashboard / Finalize Order Finalize Order" at bounding box center [336, 24] width 672 height 55
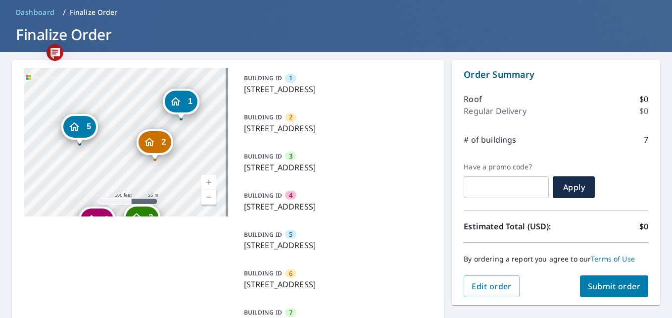
drag, startPoint x: 137, startPoint y: 78, endPoint x: 137, endPoint y: 29, distance: 49.5
click at [137, 29] on div "Dashboard Order History Cancel Order JS Dashboard / Finalize Order Finalize Ord…" at bounding box center [336, 159] width 672 height 318
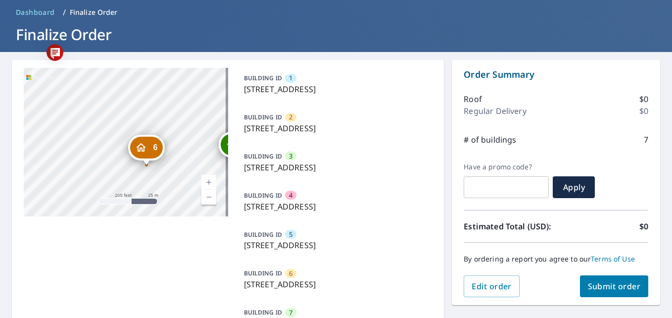
click at [205, 199] on link "Current Level 18, Zoom Out" at bounding box center [208, 196] width 15 height 15
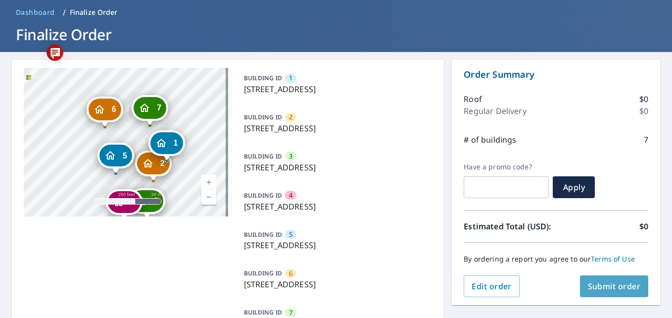
click at [624, 285] on span "Submit order" at bounding box center [614, 285] width 53 height 11
checkbox input "true"
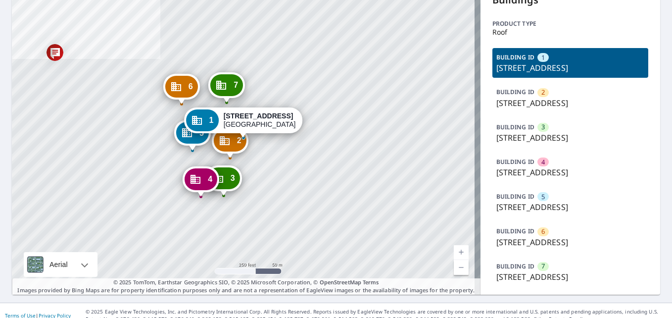
scroll to position [69, 0]
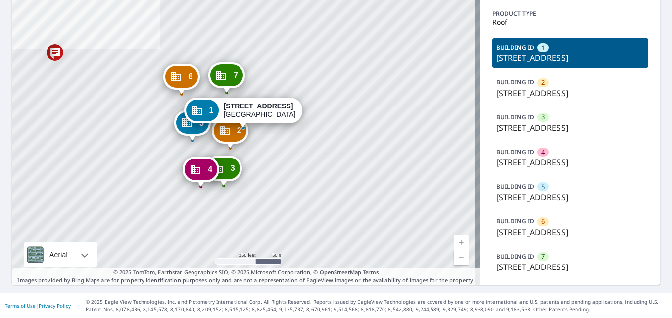
click at [454, 239] on link "Current Level 17, Zoom In" at bounding box center [461, 242] width 15 height 15
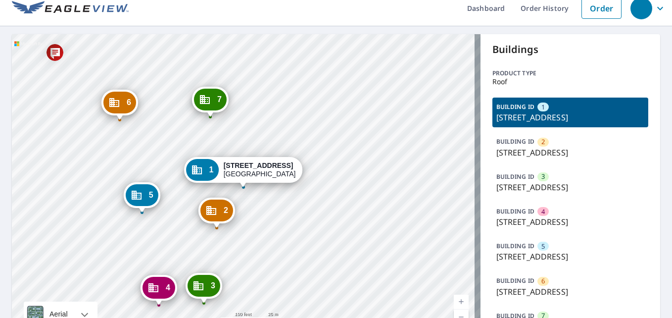
scroll to position [0, 0]
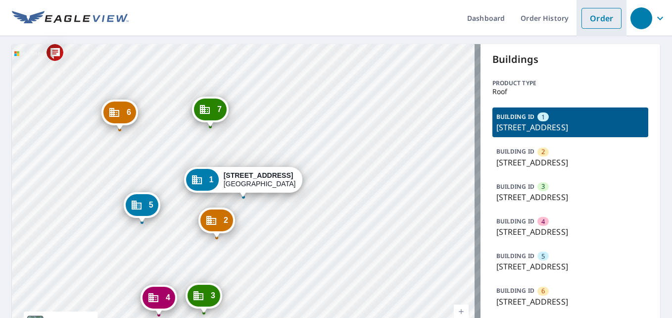
click at [581, 17] on link "Order" at bounding box center [601, 18] width 40 height 21
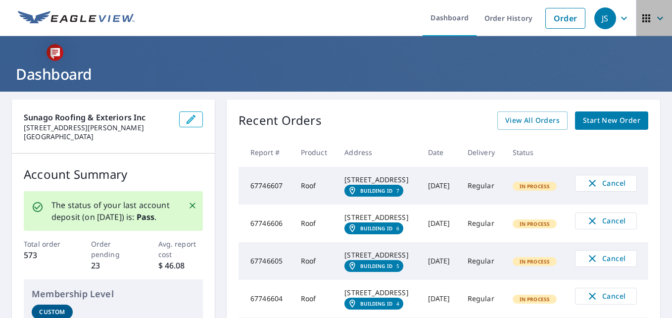
click at [641, 27] on span "button" at bounding box center [654, 18] width 28 height 24
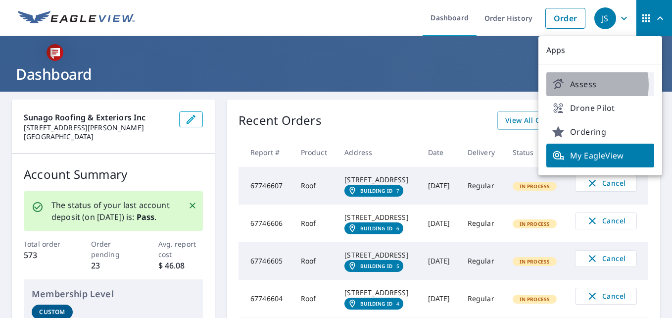
click at [586, 85] on span "Assess" at bounding box center [600, 84] width 96 height 12
